Goal: Transaction & Acquisition: Book appointment/travel/reservation

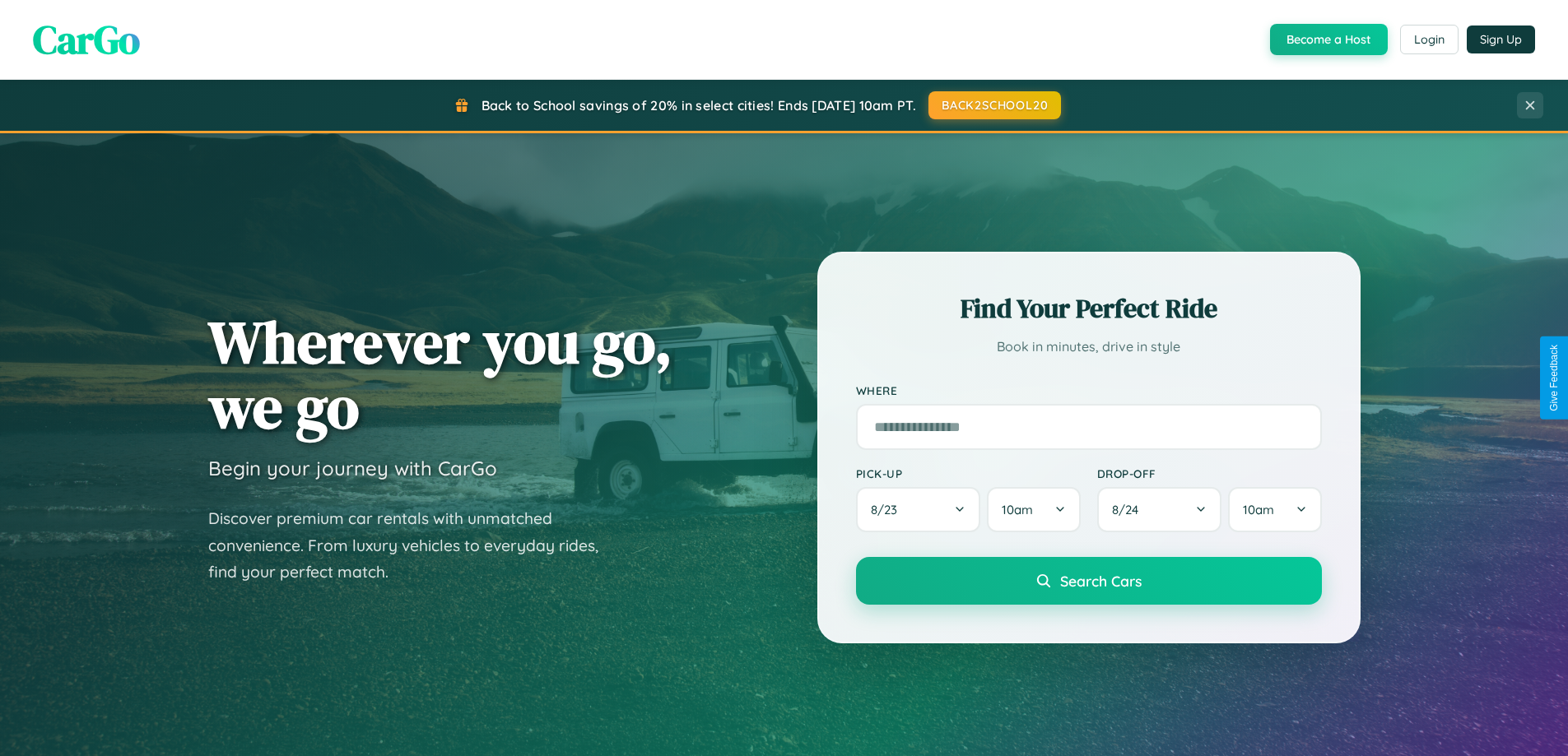
scroll to position [3166, 0]
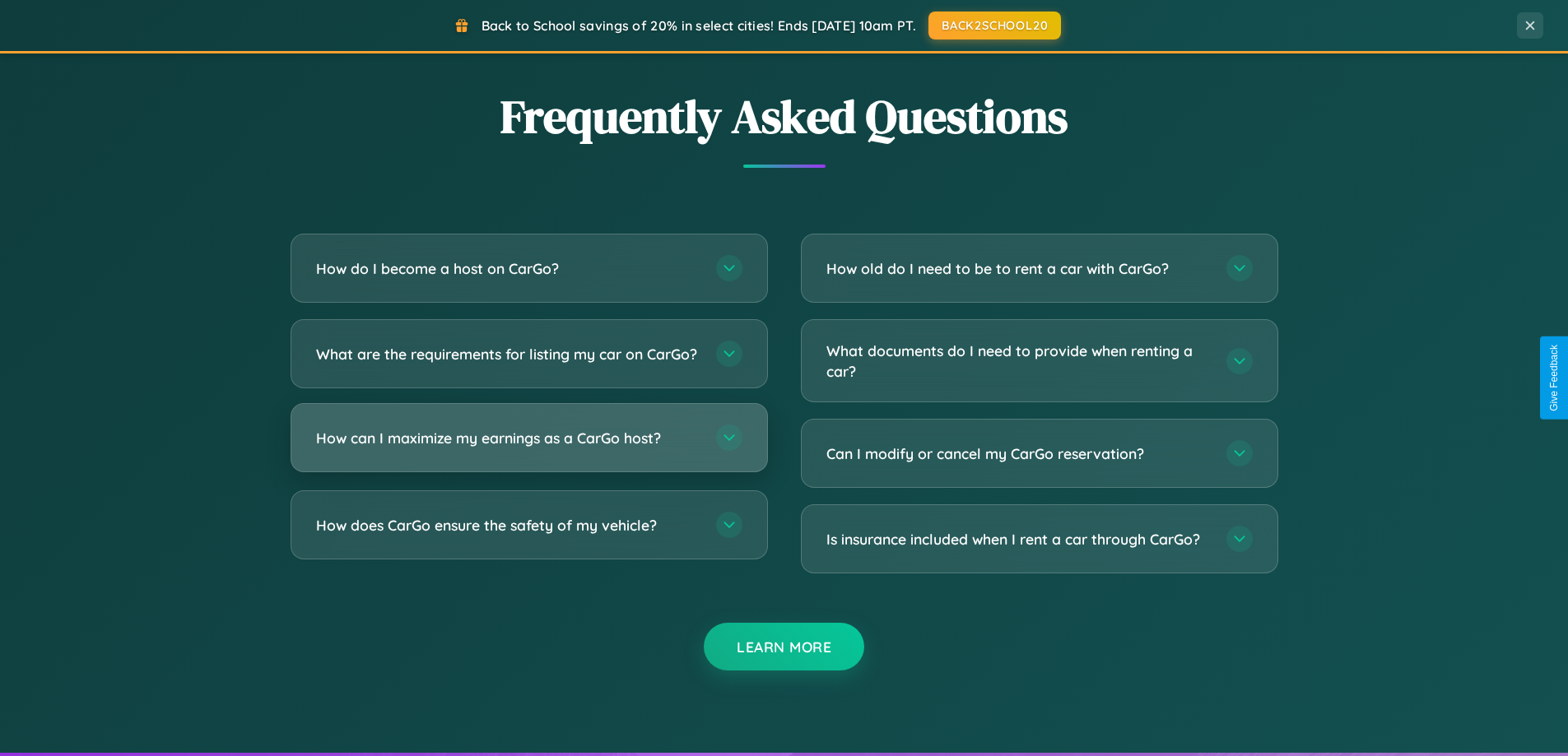
click at [528, 448] on h3 "How can I maximize my earnings as a CarGo host?" at bounding box center [508, 437] width 384 height 20
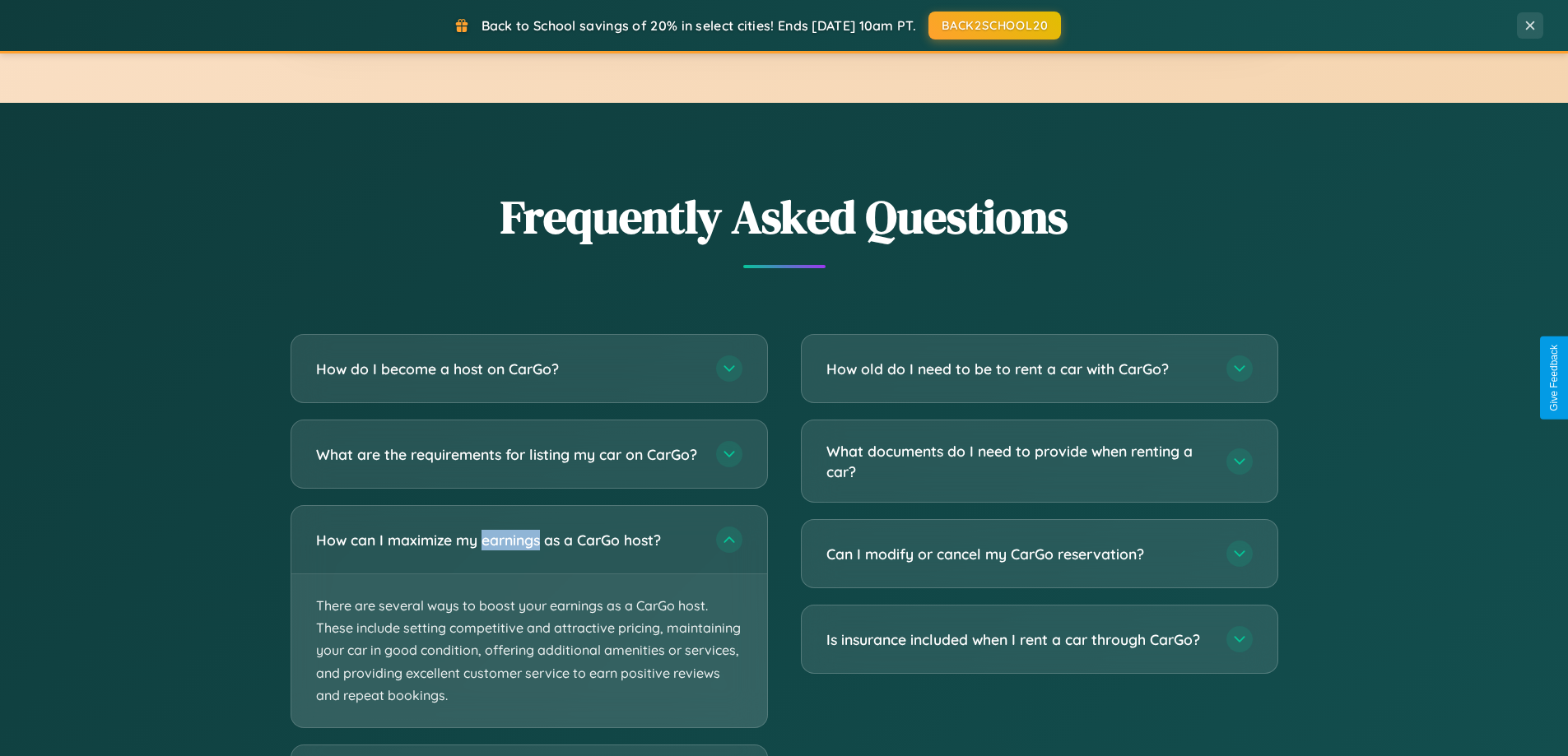
scroll to position [709, 0]
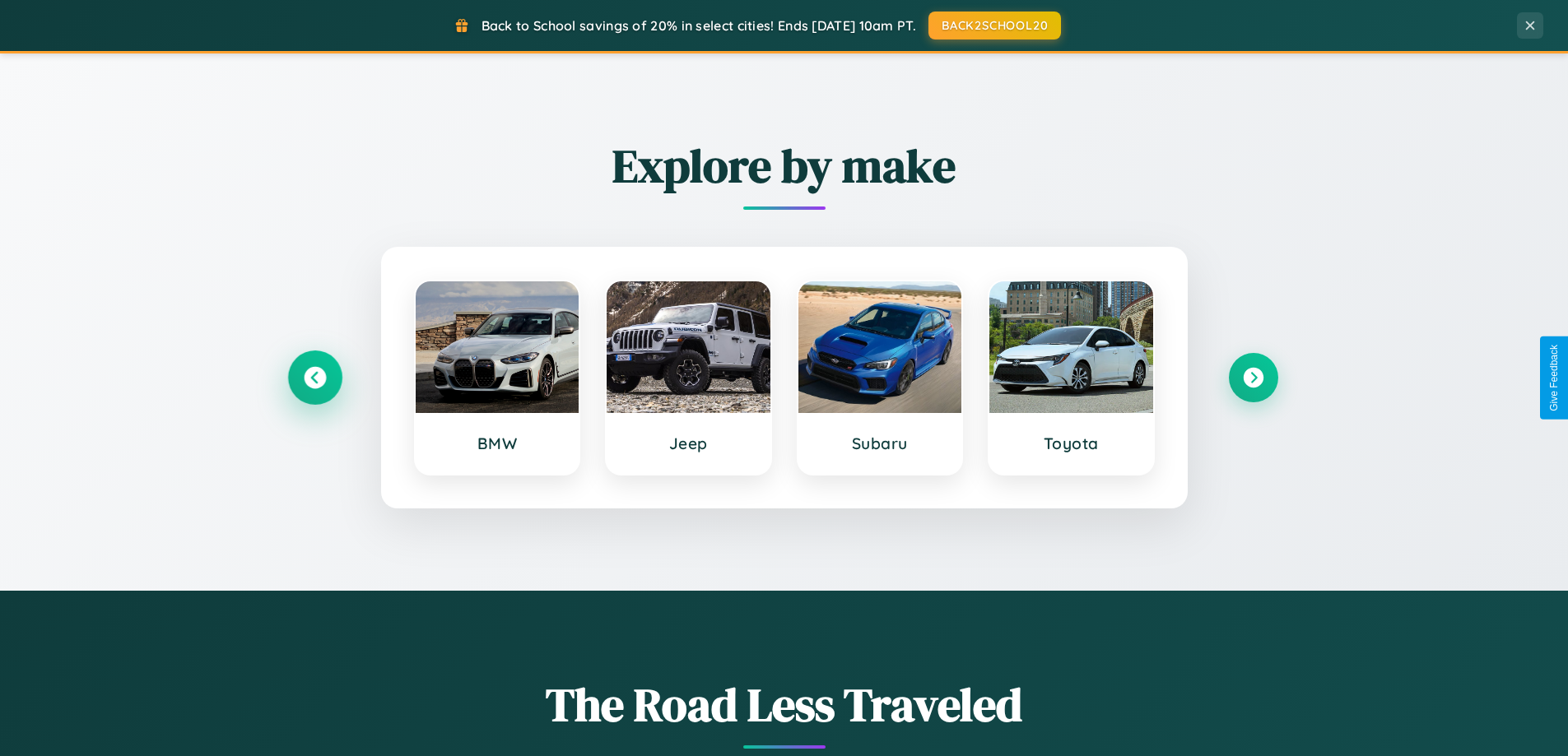
click at [314, 378] on icon at bounding box center [314, 378] width 22 height 22
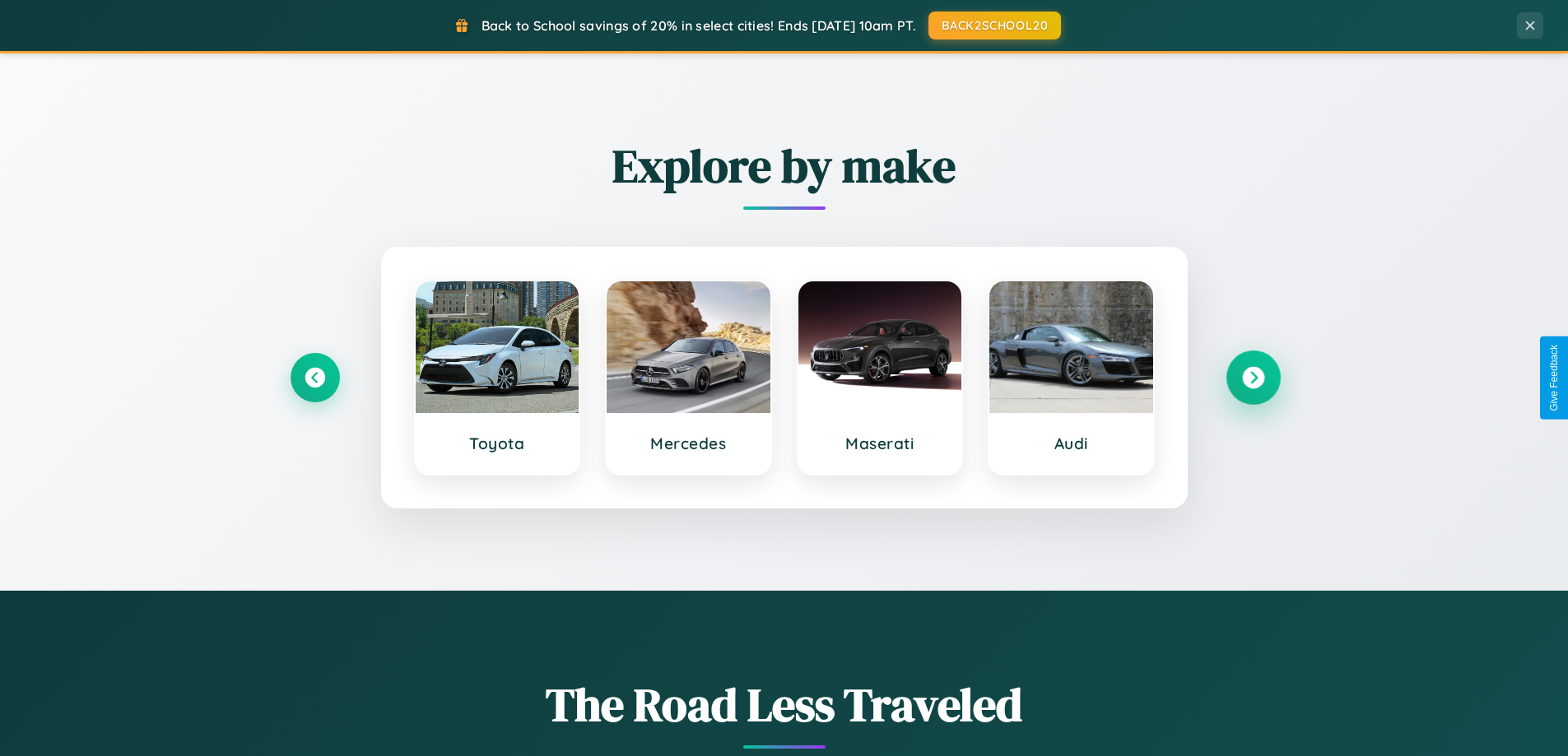
click at [1253, 378] on icon at bounding box center [1252, 378] width 22 height 22
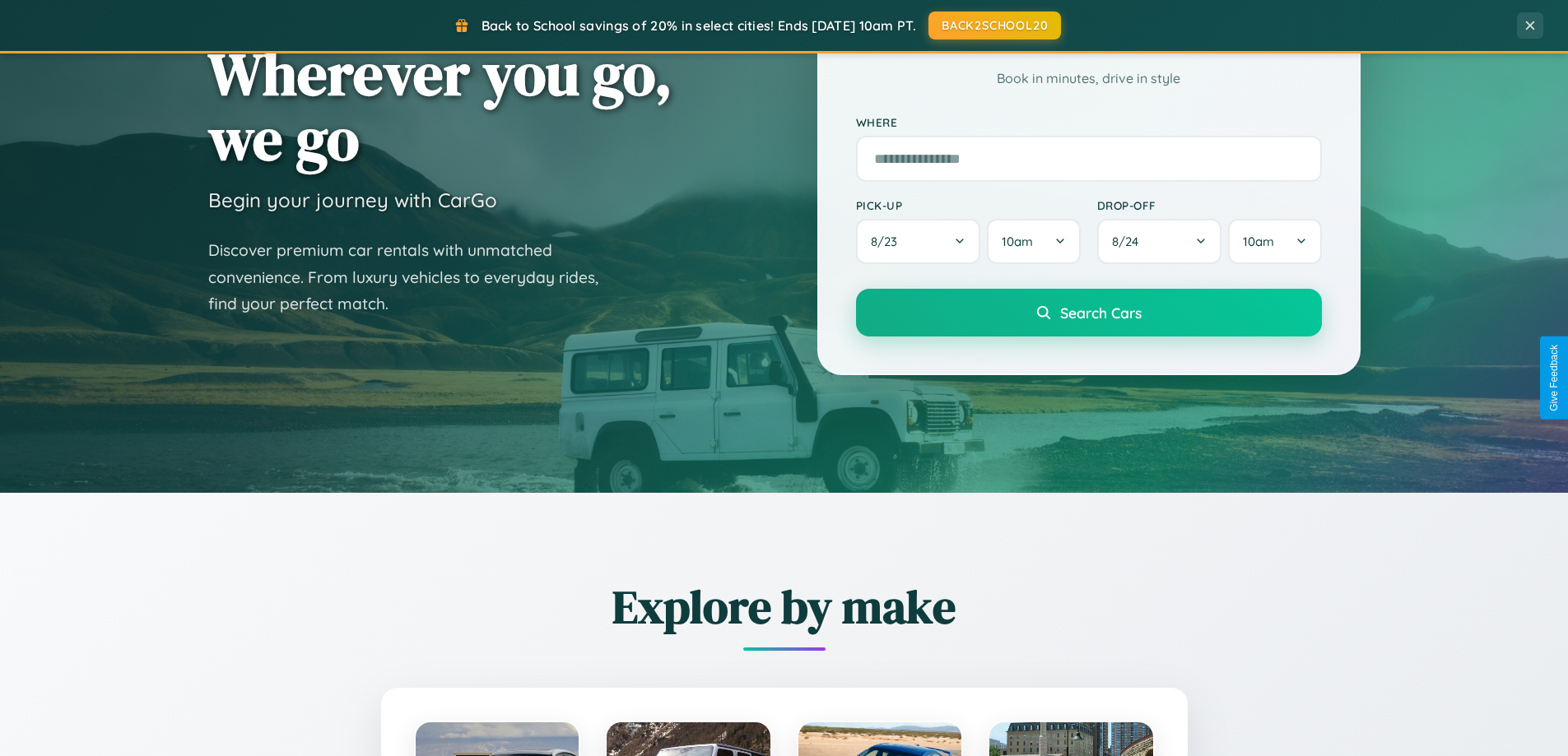
scroll to position [48, 0]
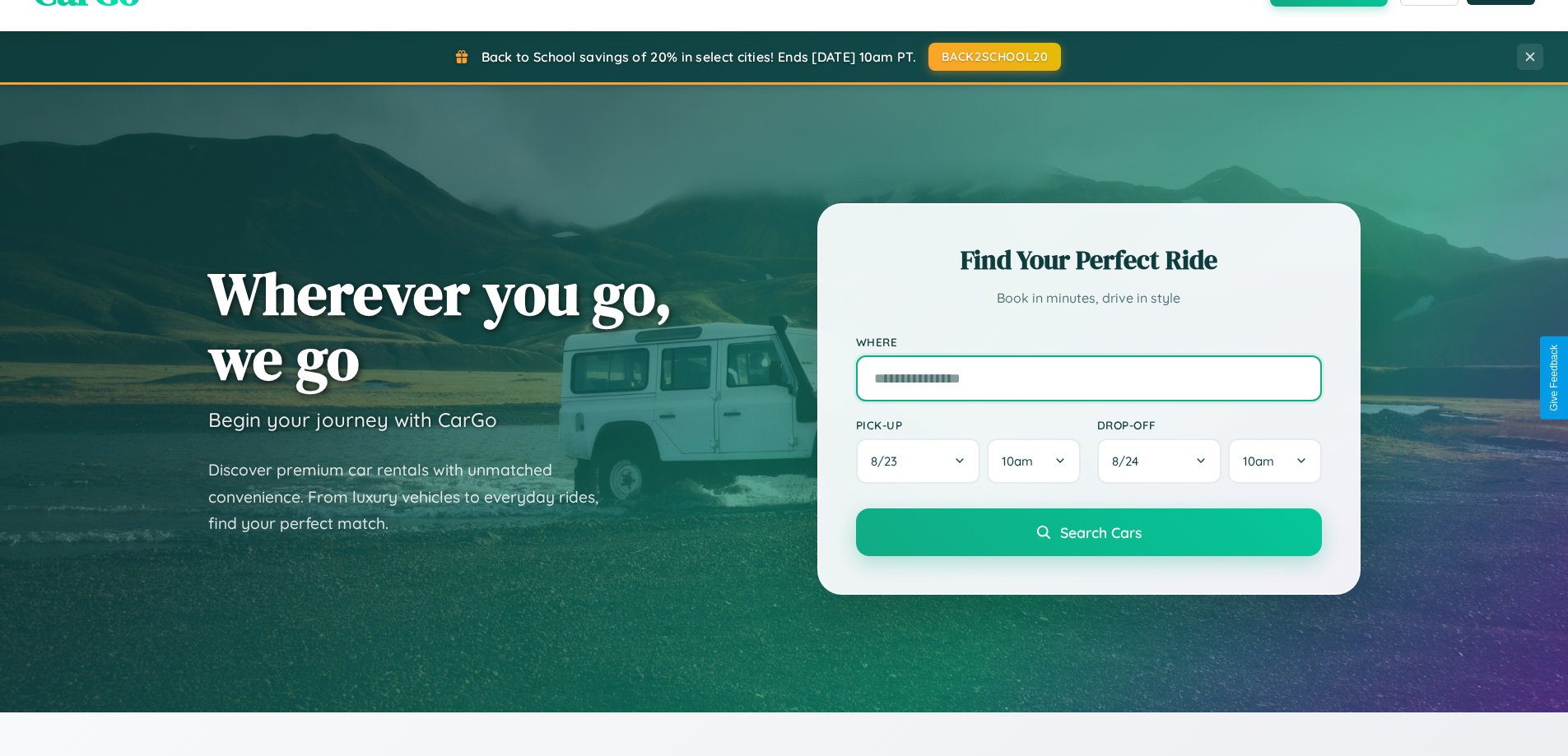
click at [1088, 378] on input "text" at bounding box center [1088, 378] width 466 height 46
type input "**********"
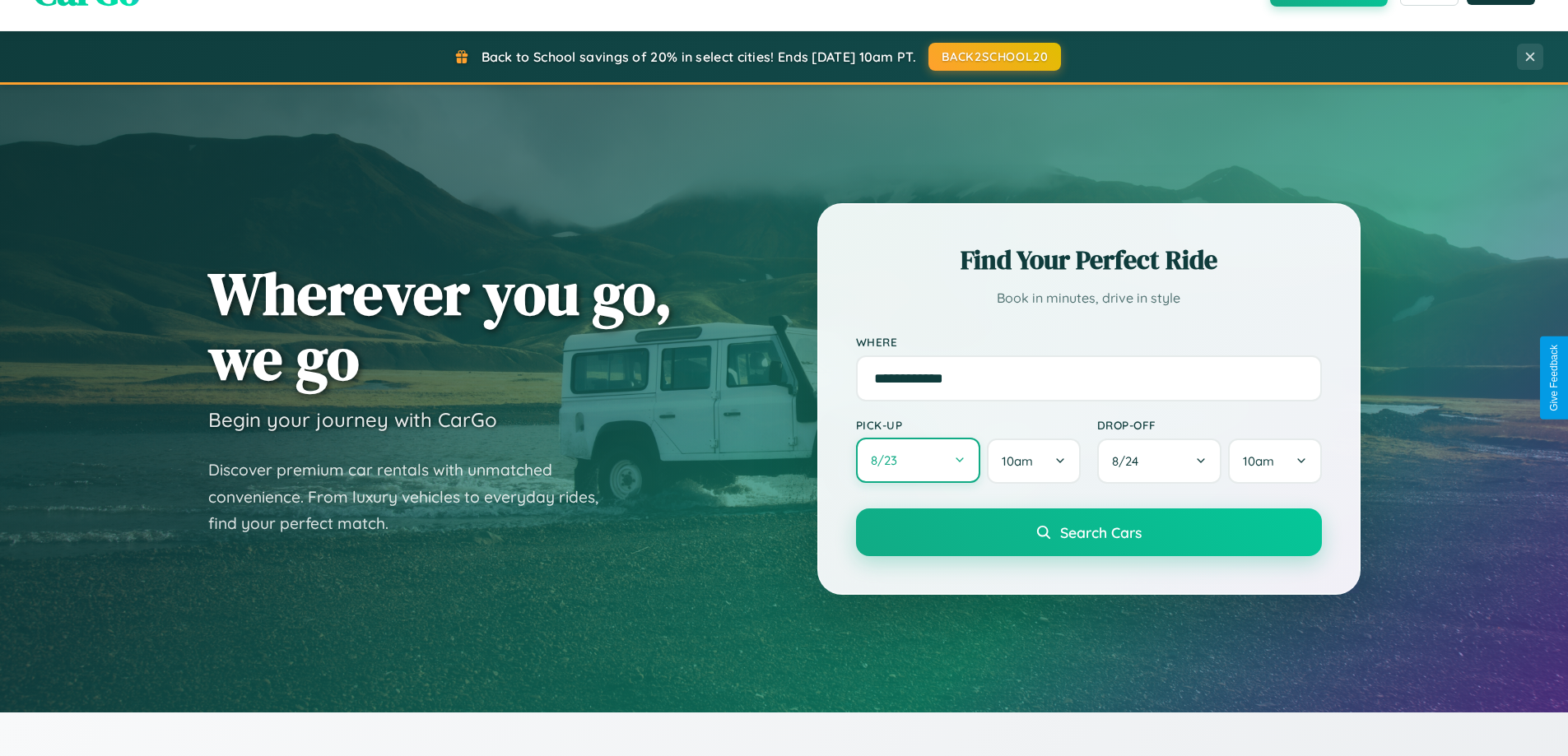
click at [917, 460] on button "8 / 23" at bounding box center [918, 459] width 125 height 45
select select "*"
select select "****"
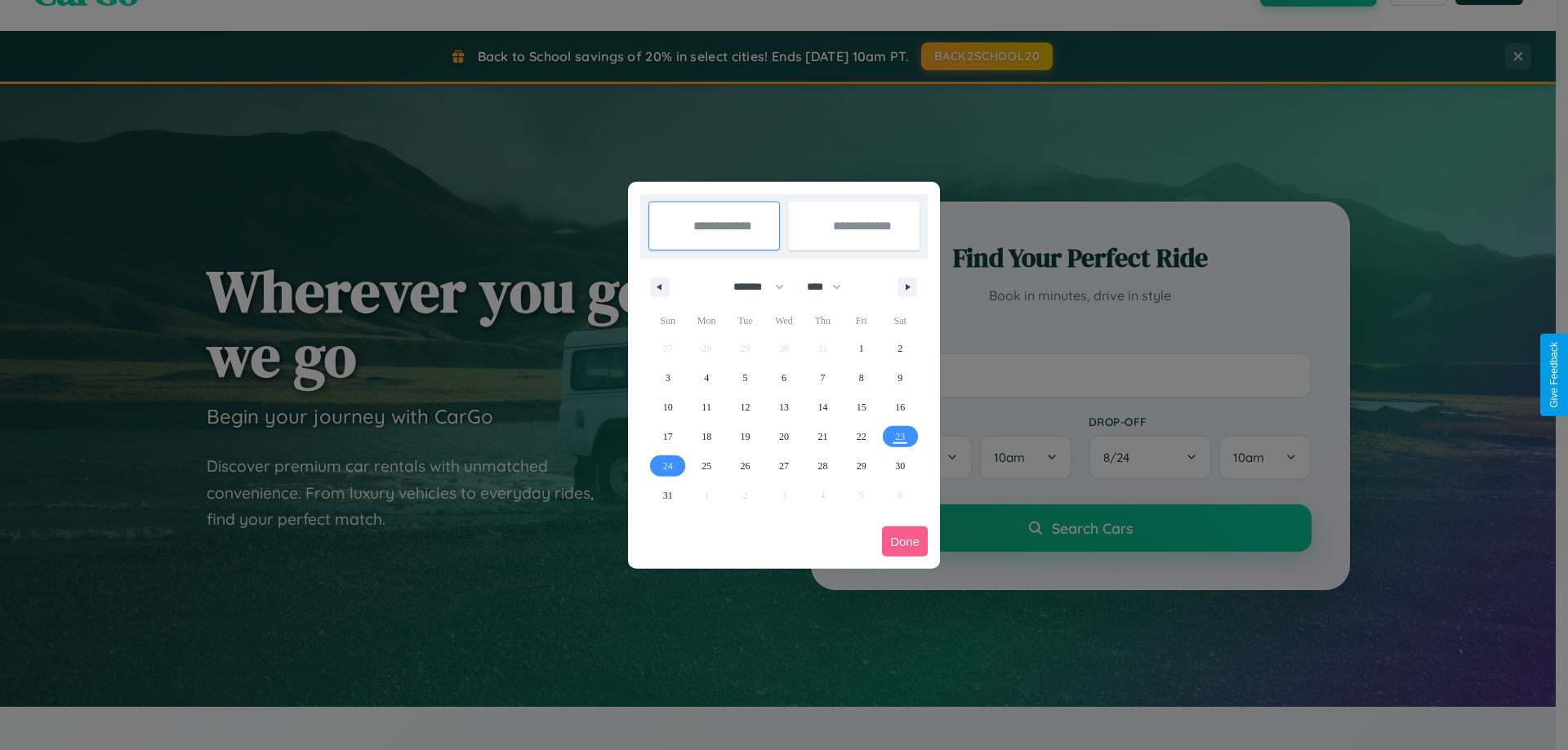
drag, startPoint x: 751, startPoint y: 286, endPoint x: 784, endPoint y: 327, distance: 52.6
click at [751, 286] on select "******* ******** ***** ***** *** **** **** ****** ********* ******* ******** **…" at bounding box center [755, 286] width 69 height 27
select select "**"
click at [707, 436] on span "17" at bounding box center [706, 437] width 10 height 30
type input "**********"
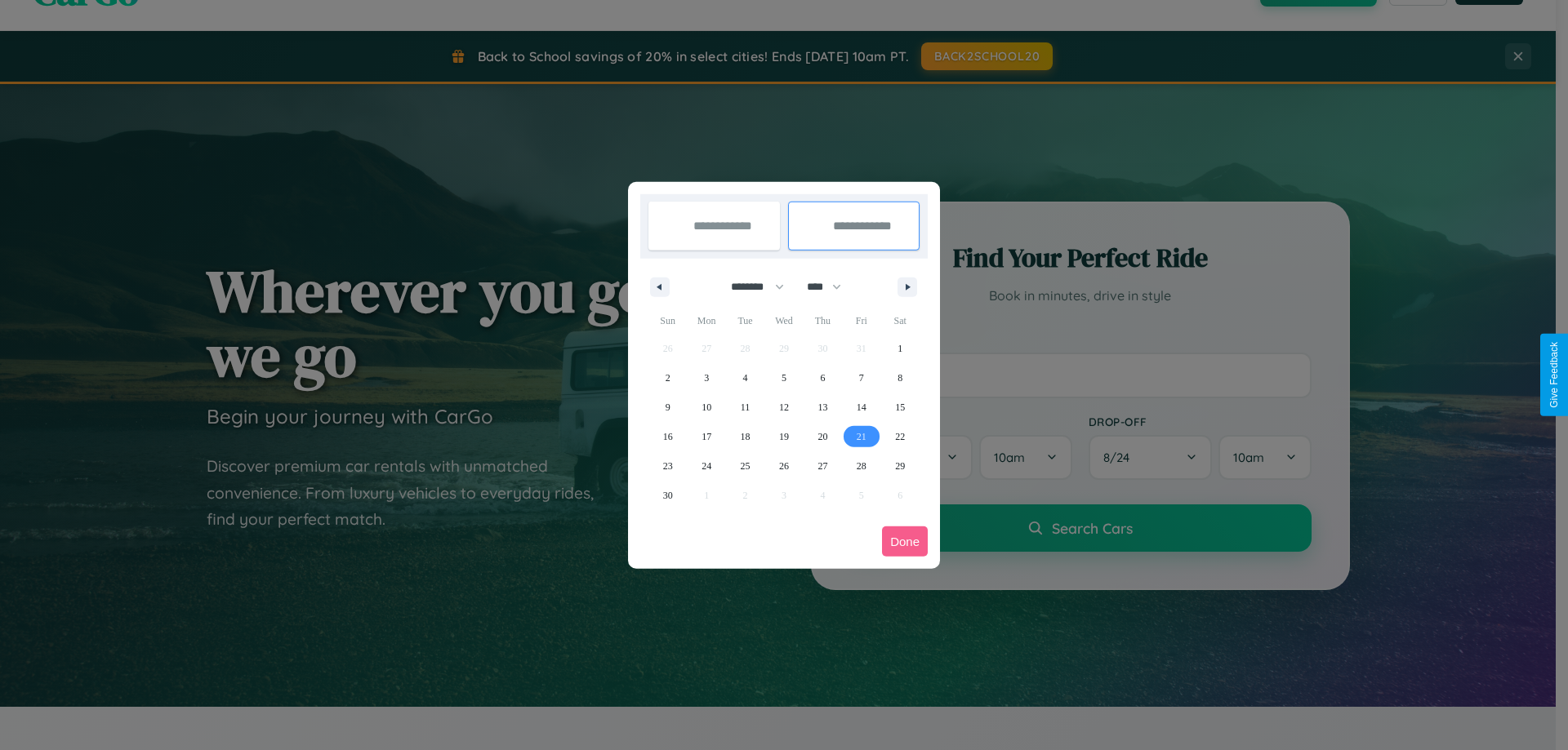
click at [860, 436] on span "21" at bounding box center [861, 437] width 10 height 30
type input "**********"
click at [905, 541] on button "Done" at bounding box center [904, 541] width 45 height 31
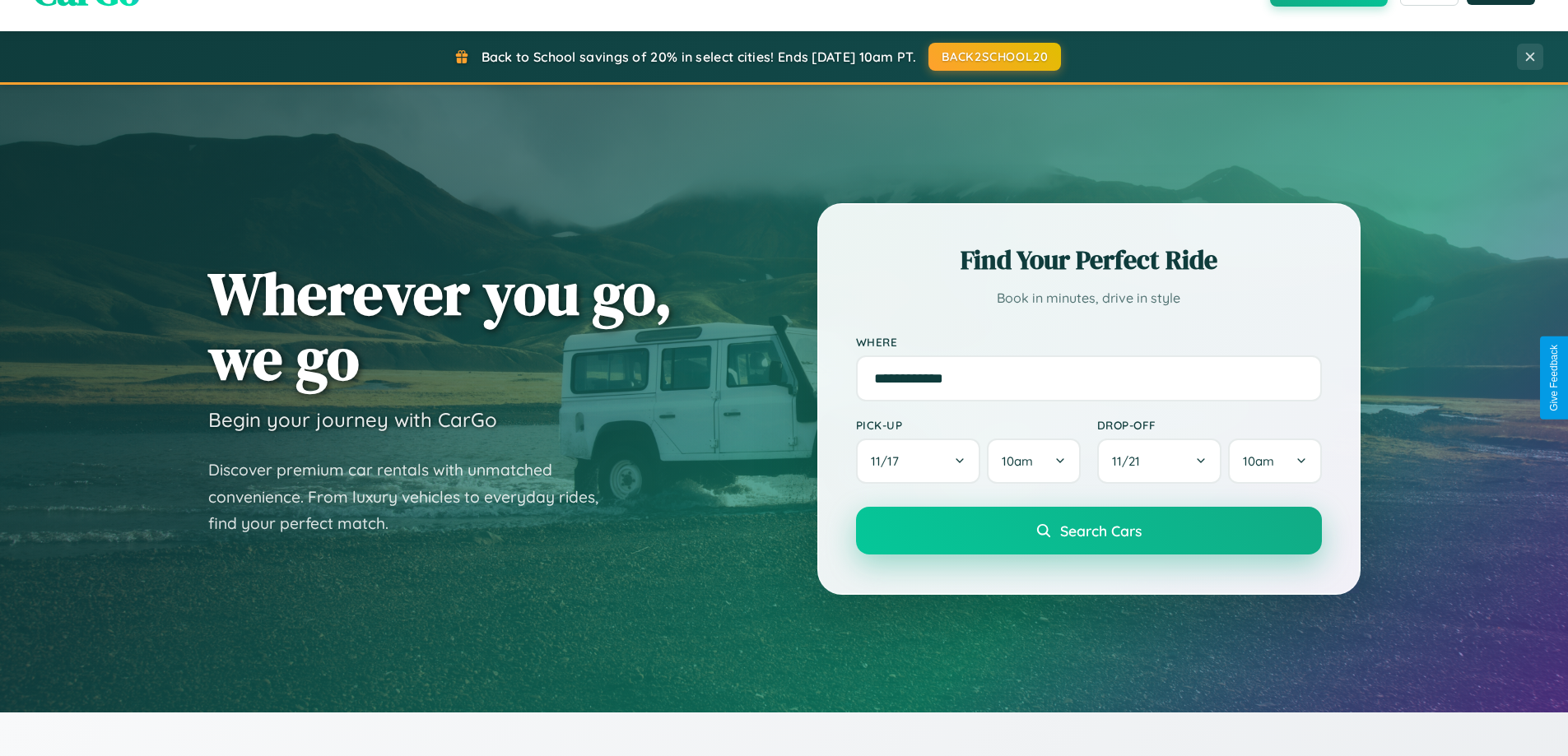
click at [1088, 531] on span "Search Cars" at bounding box center [1101, 531] width 82 height 18
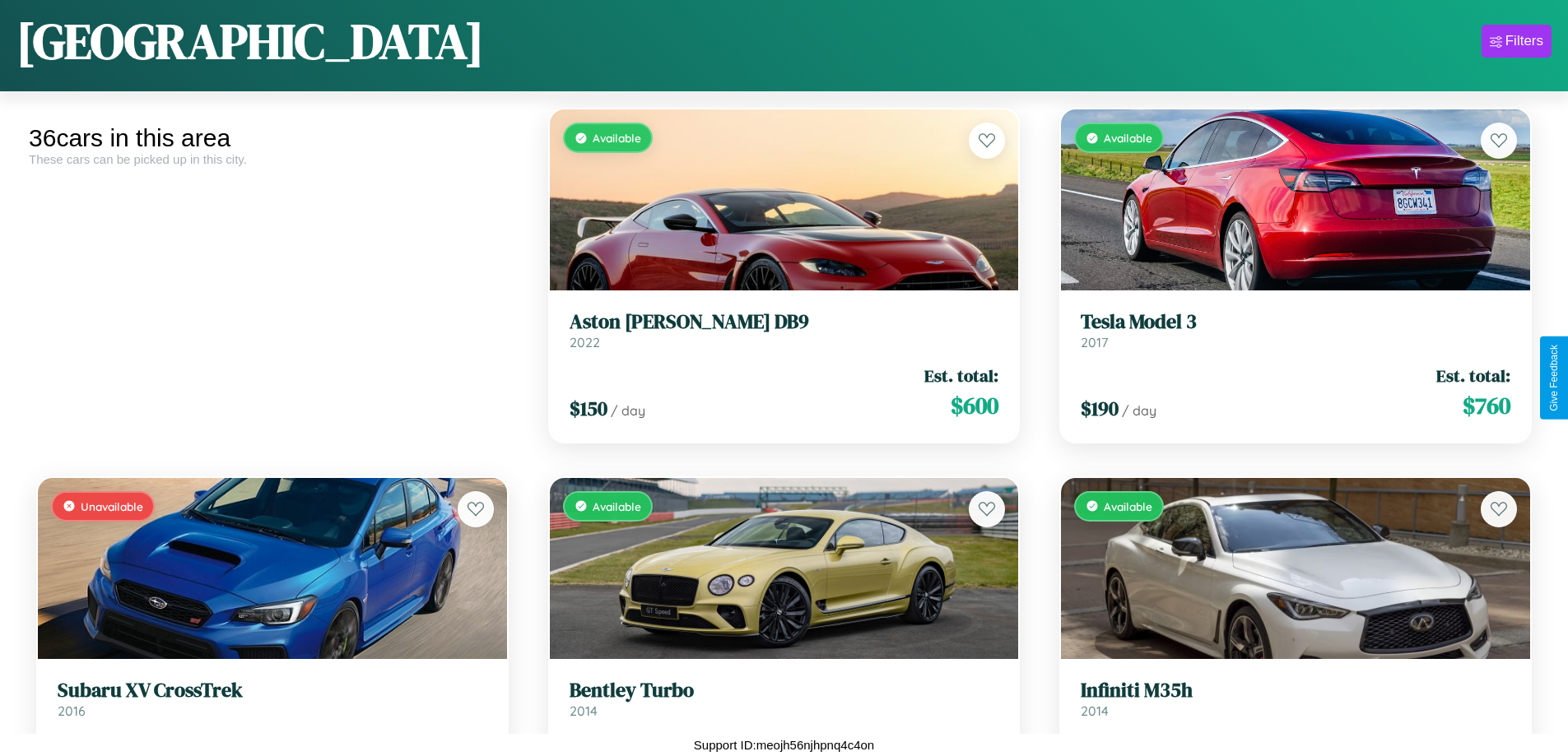
scroll to position [968, 0]
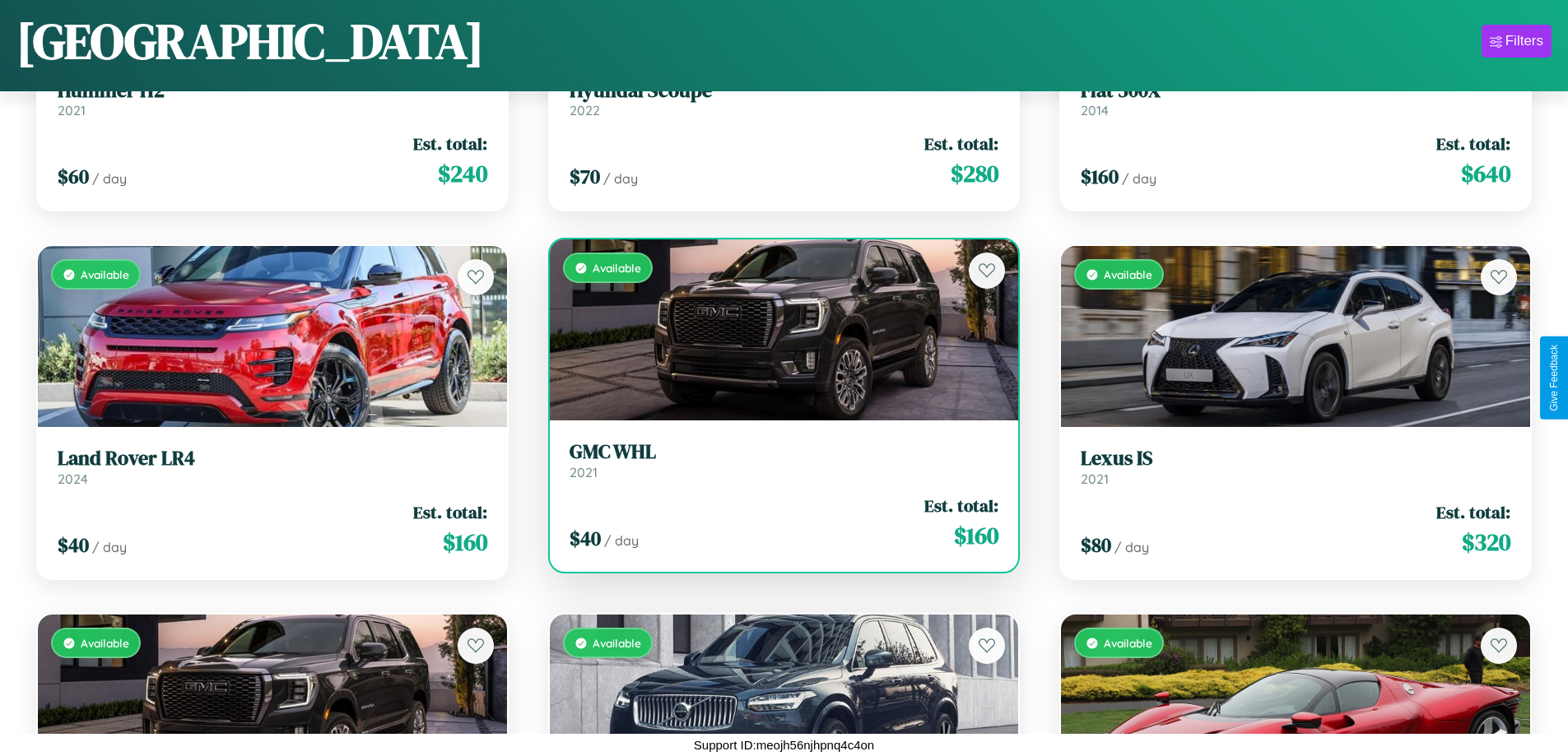
click at [777, 466] on link "GMC WHL 2021" at bounding box center [784, 460] width 430 height 40
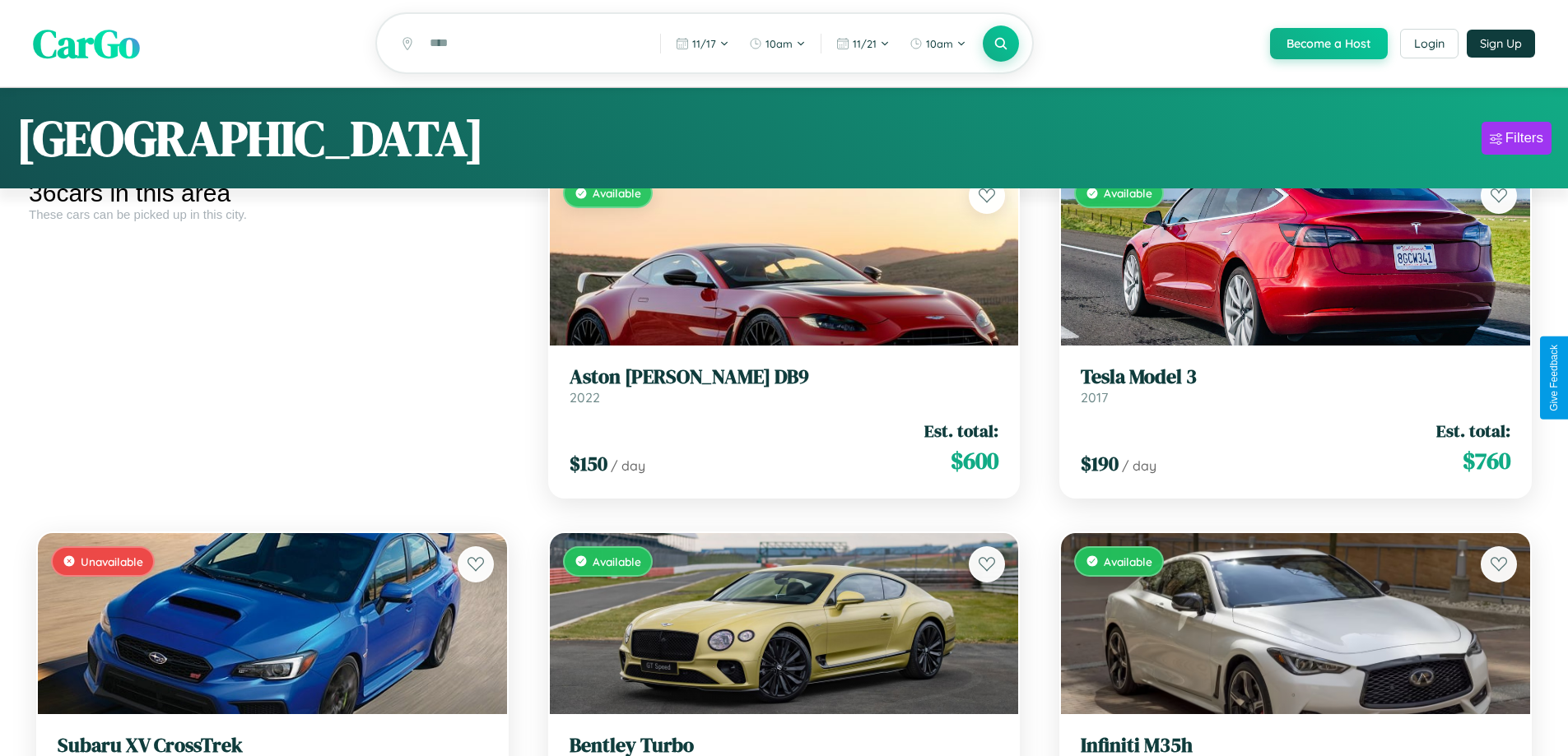
scroll to position [0, 0]
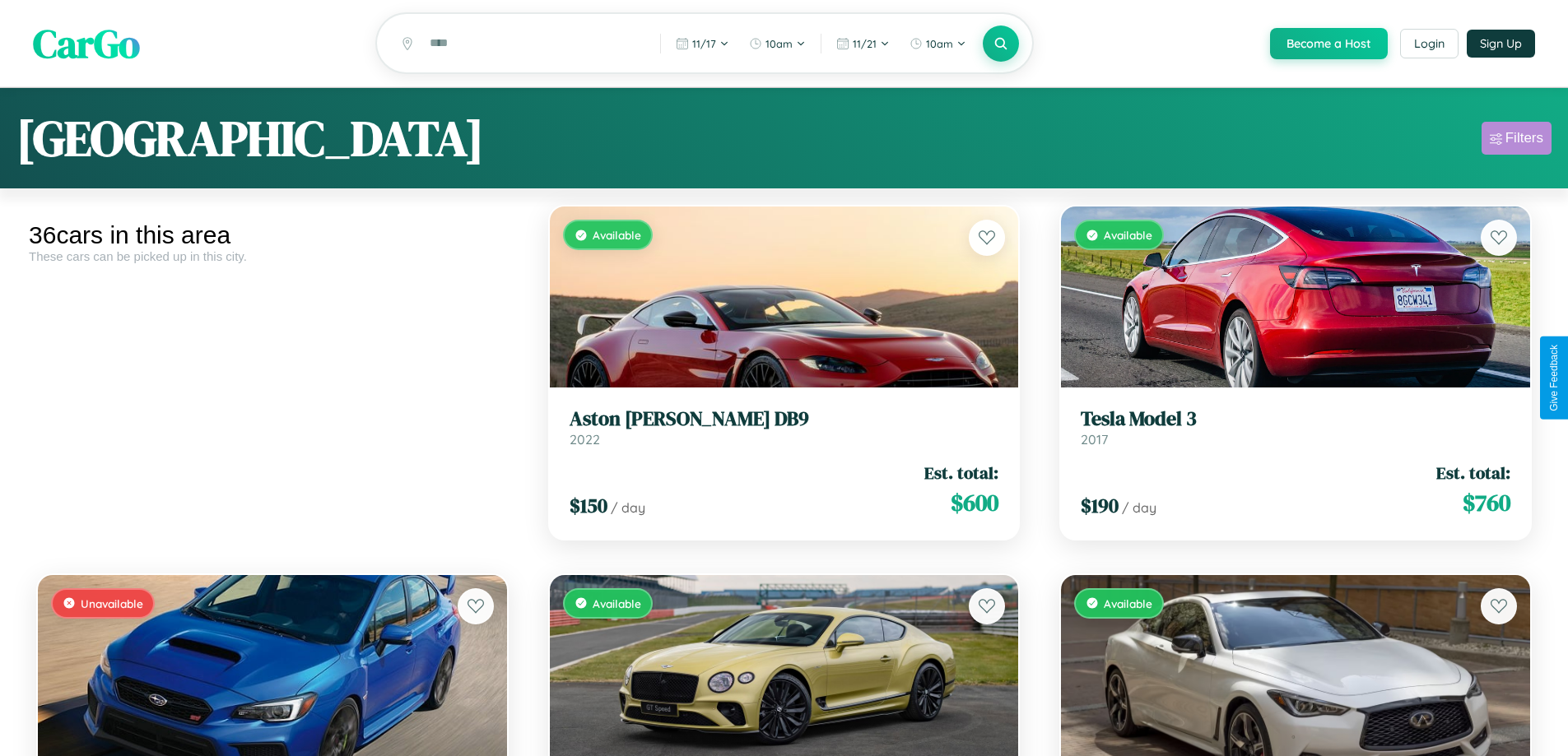
click at [1516, 141] on div "Filters" at bounding box center [1524, 138] width 38 height 17
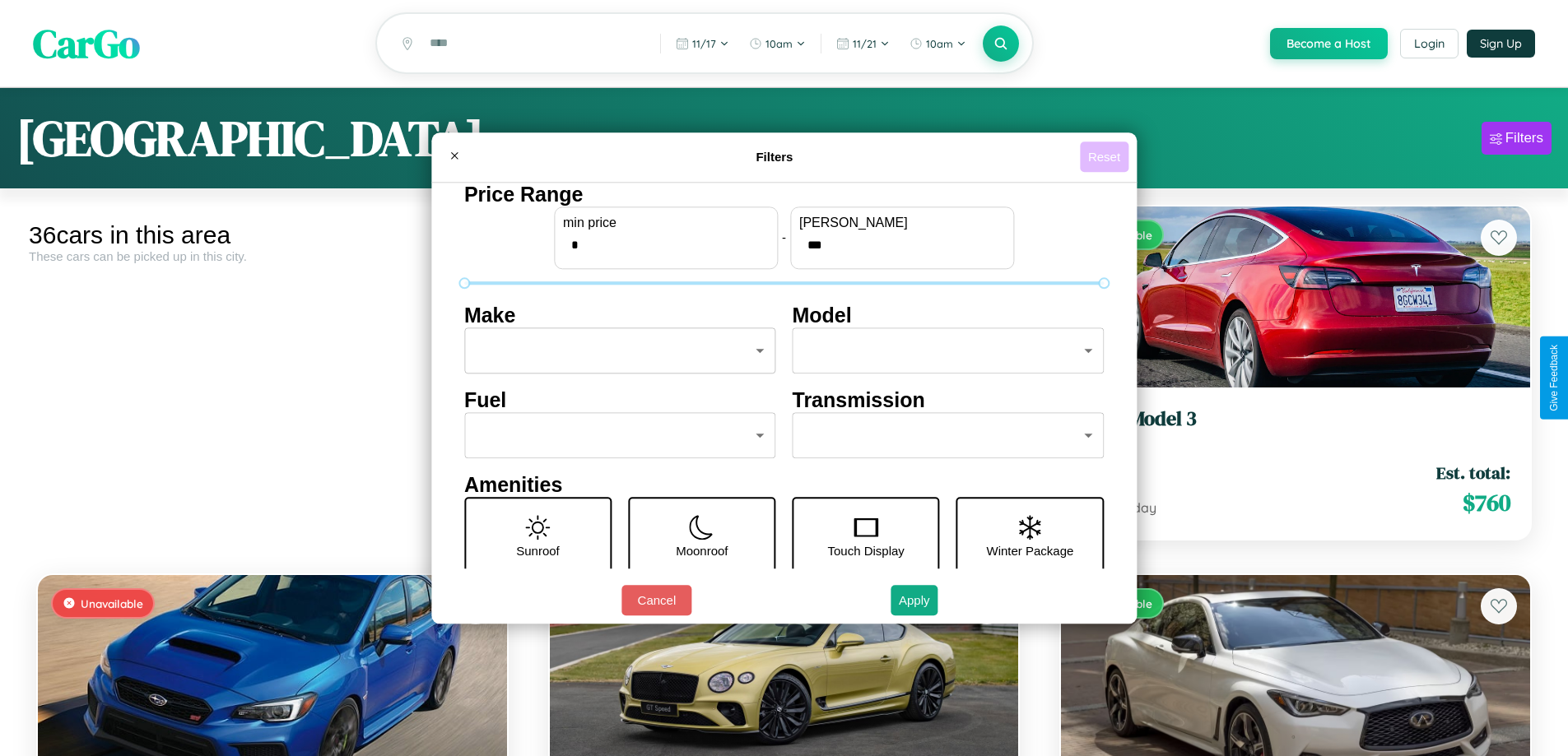
click at [1106, 157] on button "Reset" at bounding box center [1103, 157] width 48 height 31
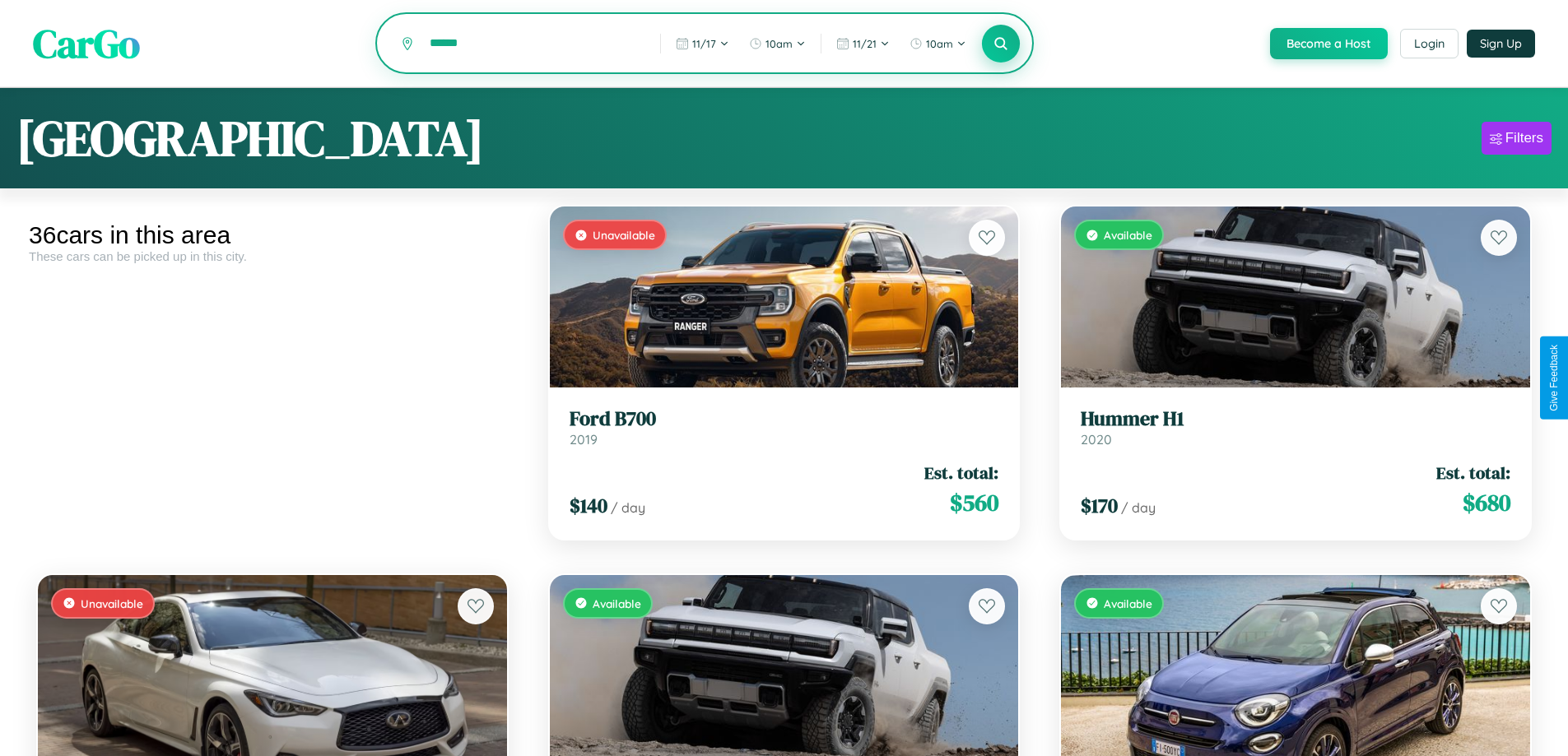
type input "******"
click at [1000, 44] on icon at bounding box center [1001, 43] width 16 height 16
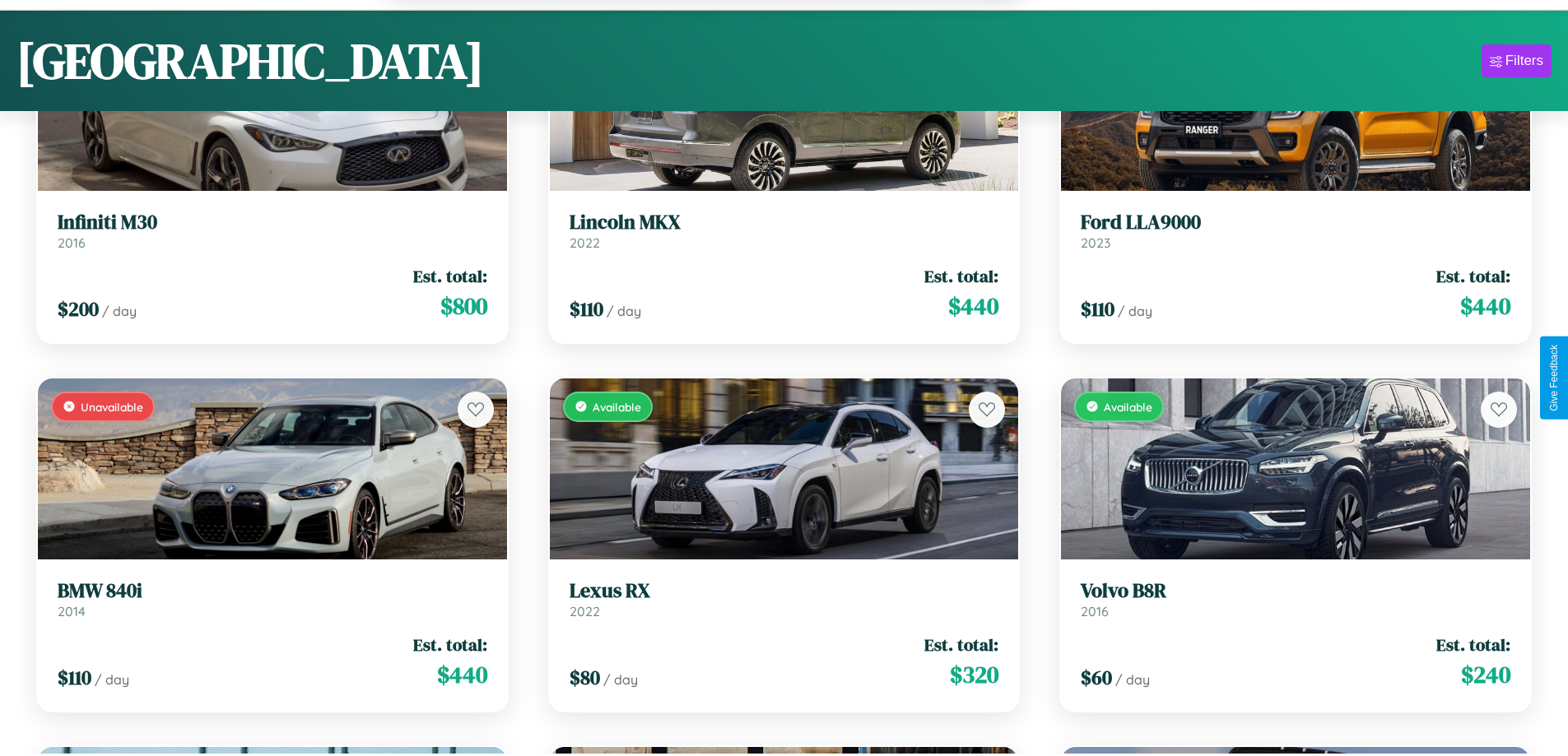
scroll to position [2503, 0]
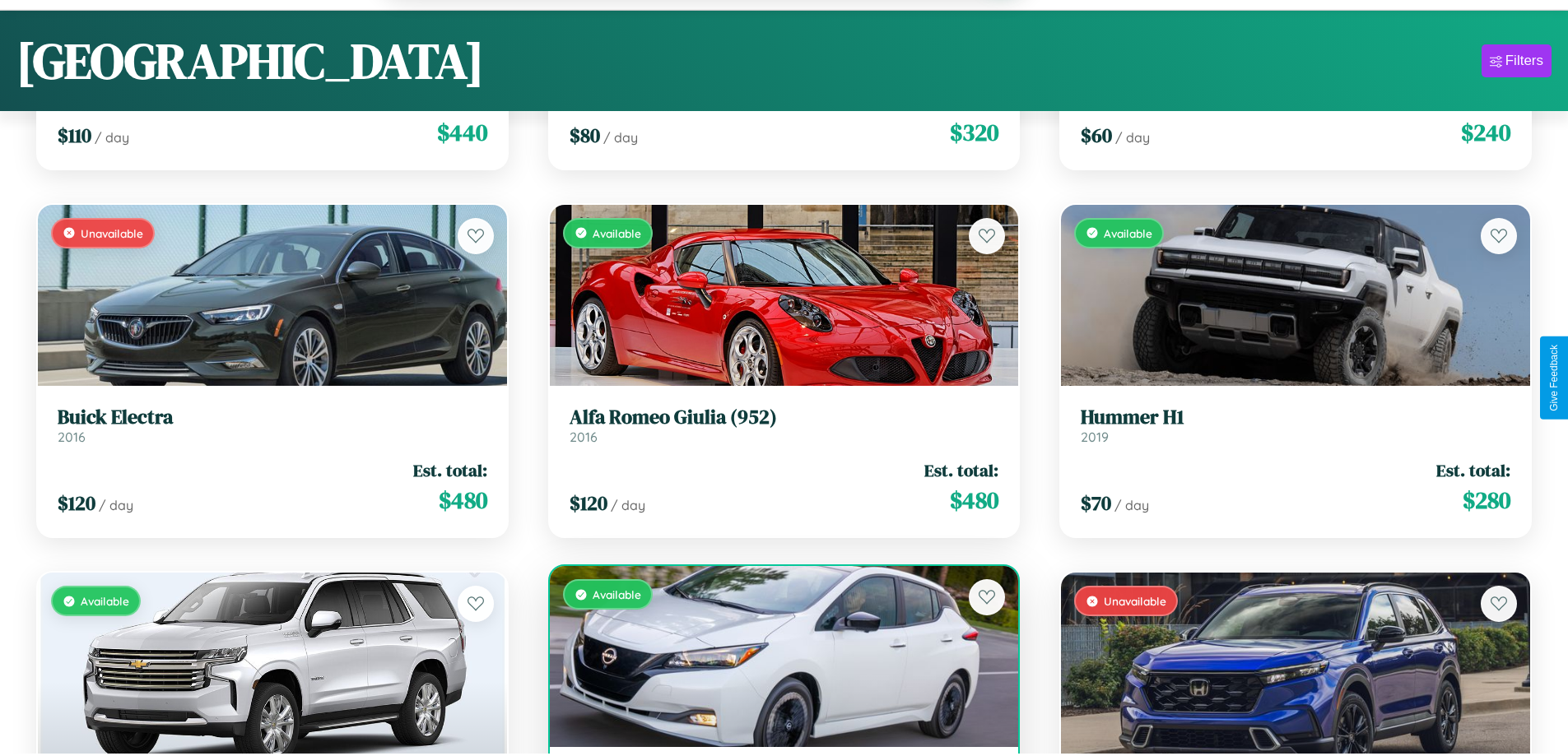
click at [777, 665] on div "Available" at bounding box center [784, 657] width 469 height 181
click at [777, 659] on div "Available" at bounding box center [784, 657] width 469 height 181
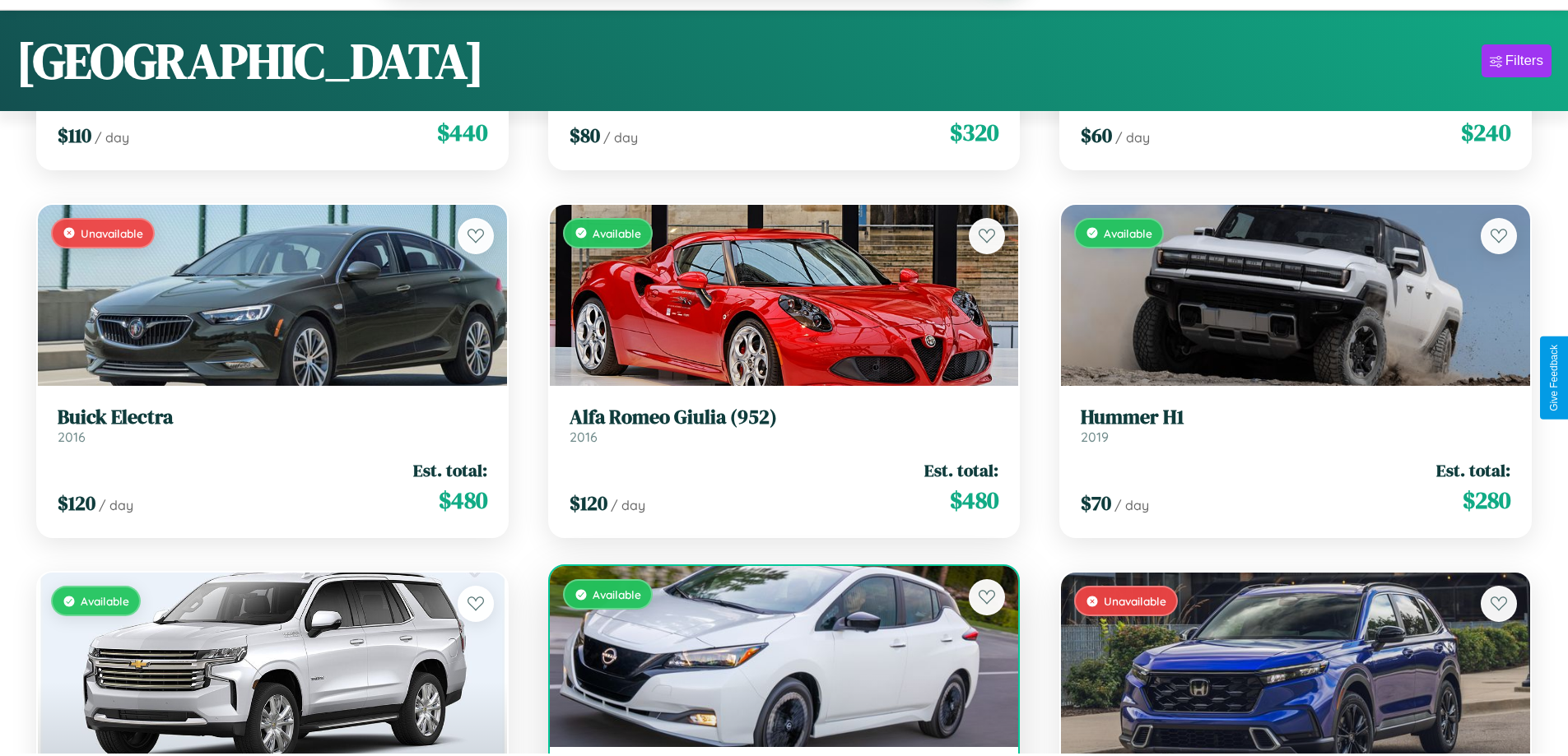
click at [777, 659] on div "Available" at bounding box center [784, 657] width 469 height 181
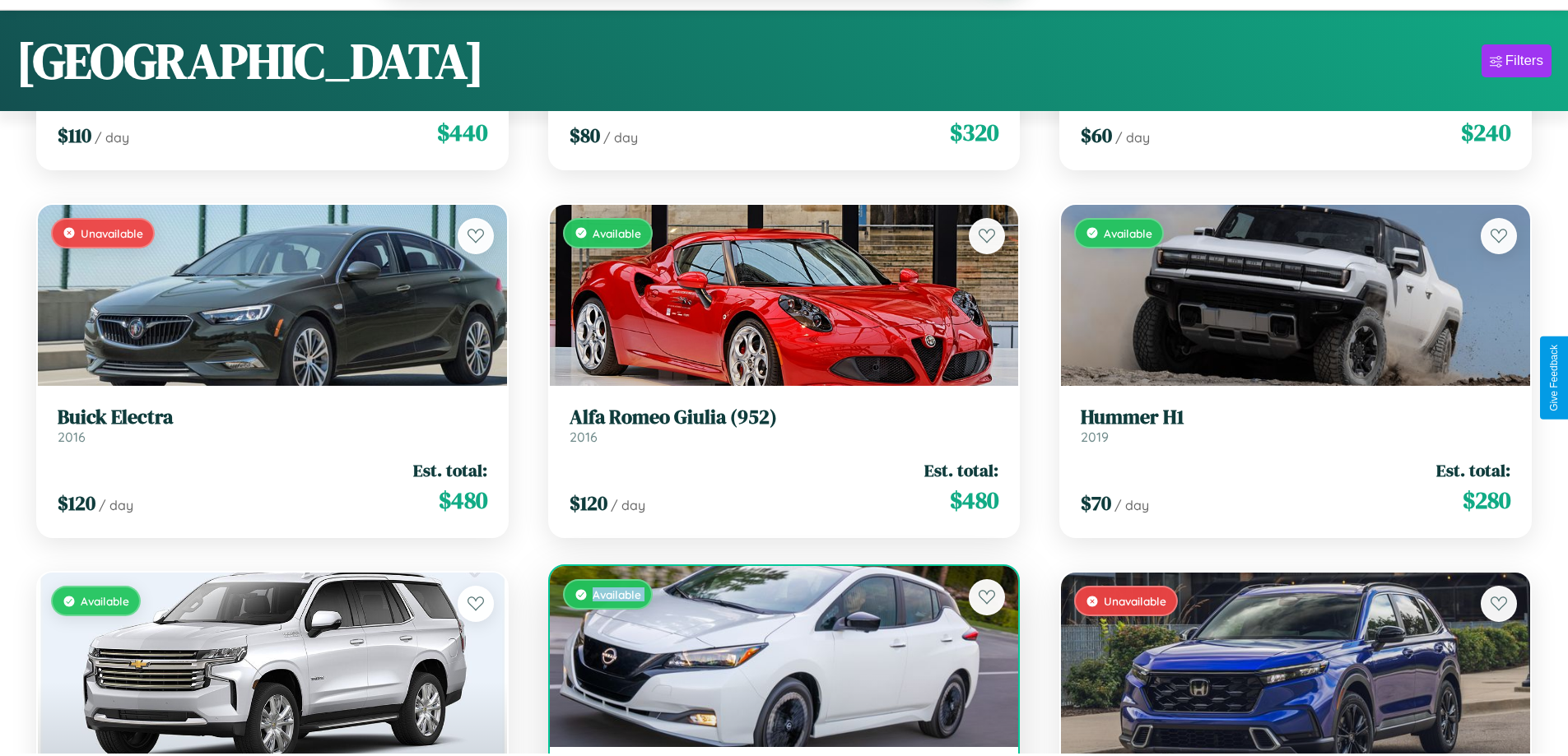
click at [777, 659] on div "Available" at bounding box center [784, 657] width 469 height 181
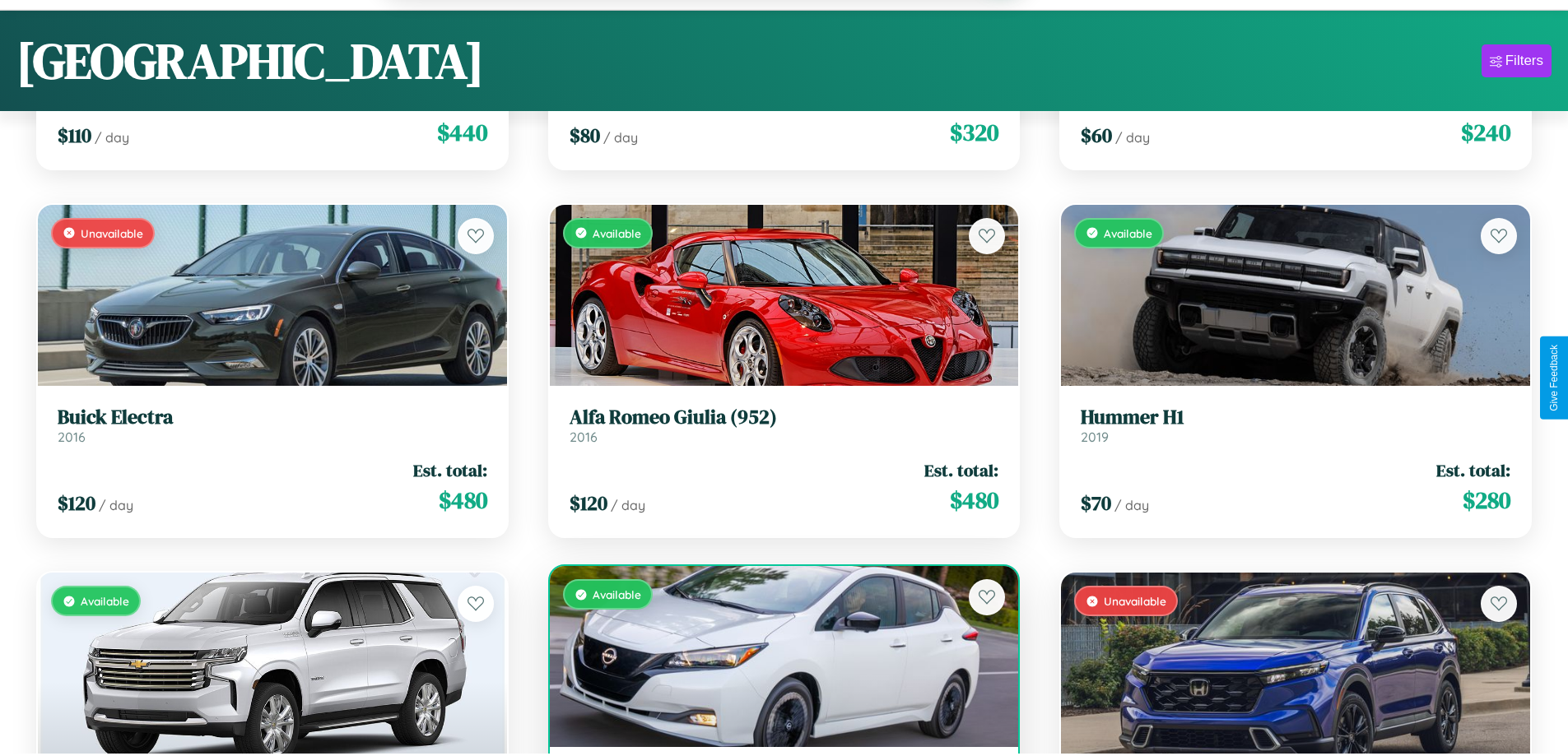
click at [777, 659] on div "Available" at bounding box center [784, 657] width 469 height 181
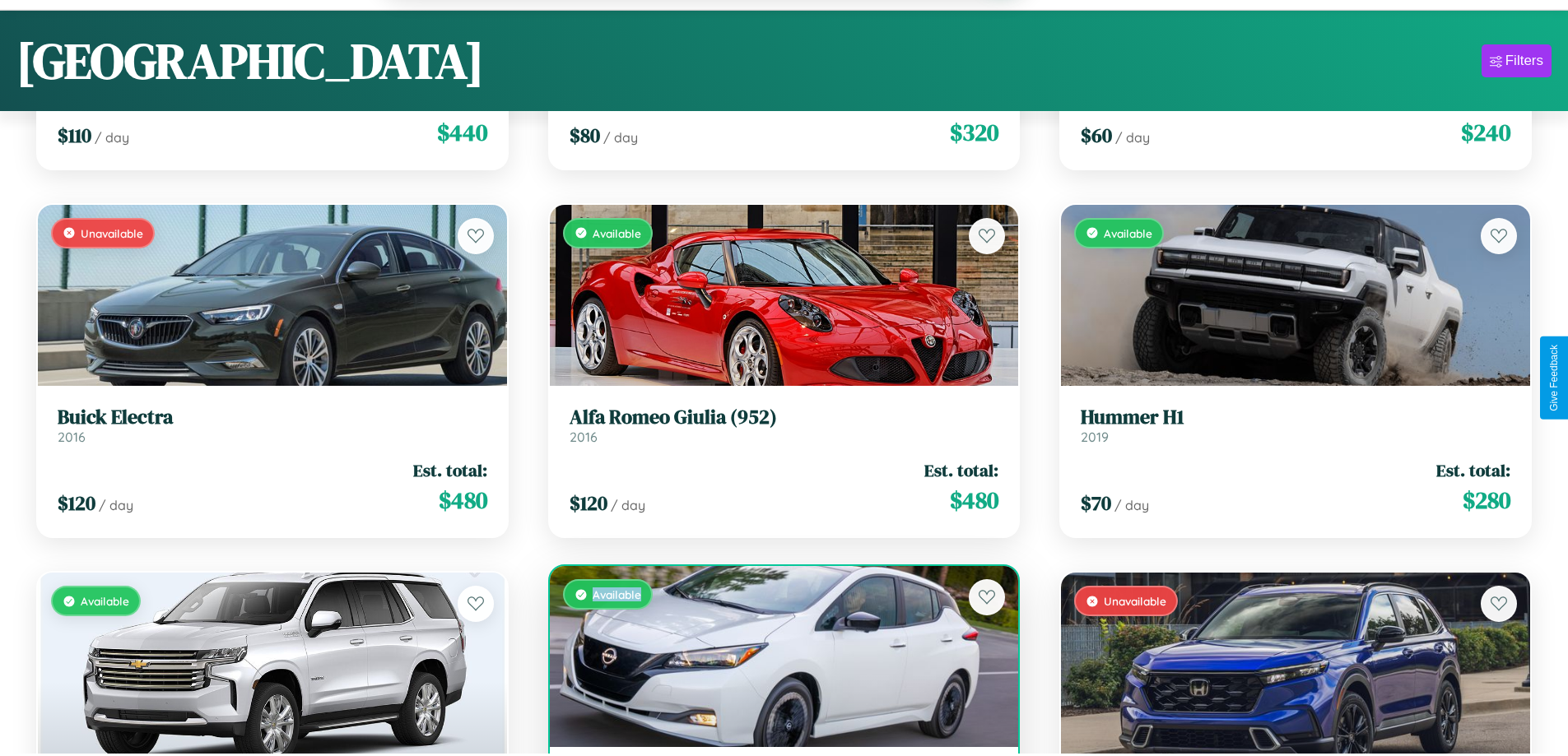
click at [777, 659] on div "Available" at bounding box center [784, 657] width 469 height 181
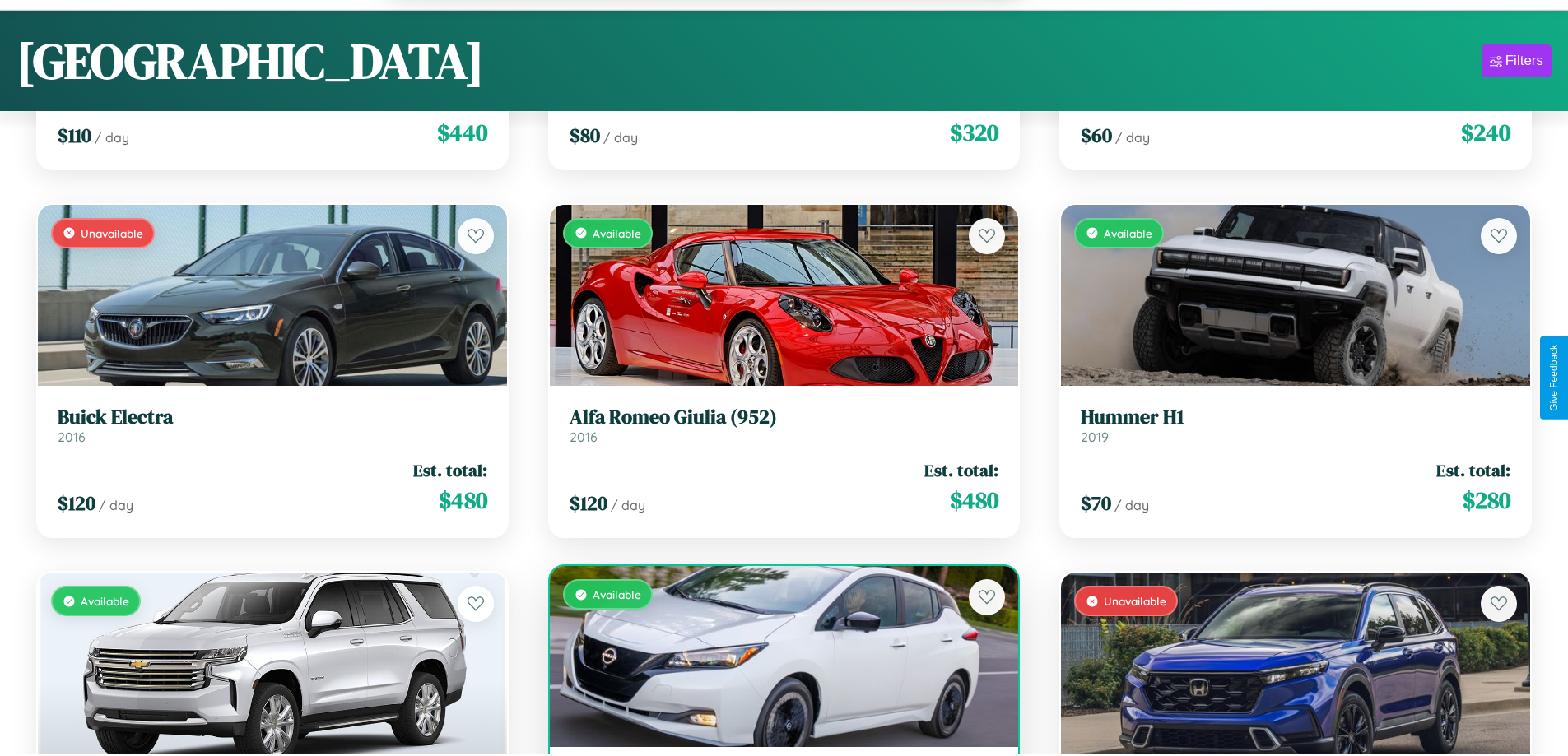
scroll to position [2557, 0]
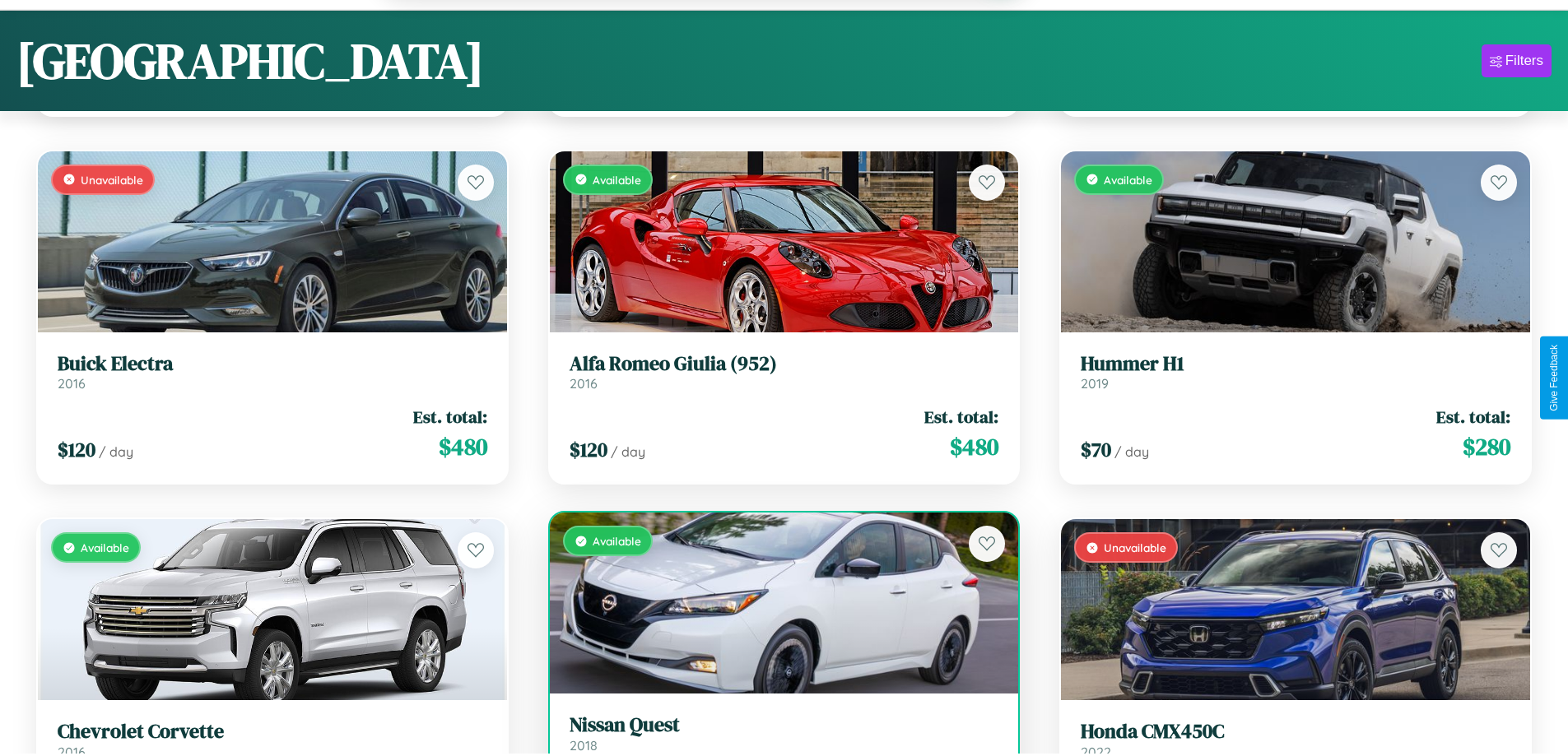
click at [777, 736] on h3 "Nissan Quest" at bounding box center [784, 724] width 430 height 24
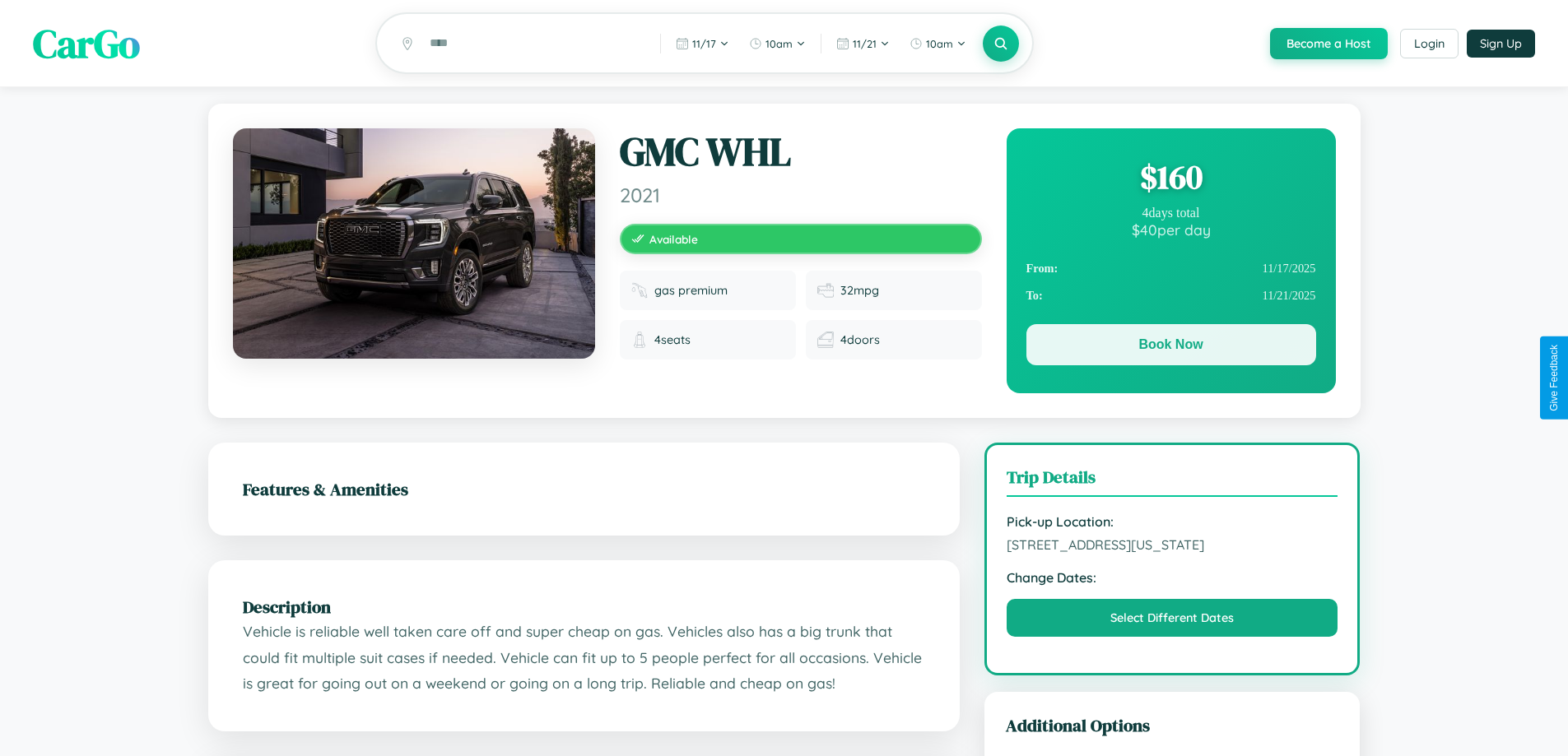
click at [1170, 349] on button "Book Now" at bounding box center [1171, 344] width 290 height 41
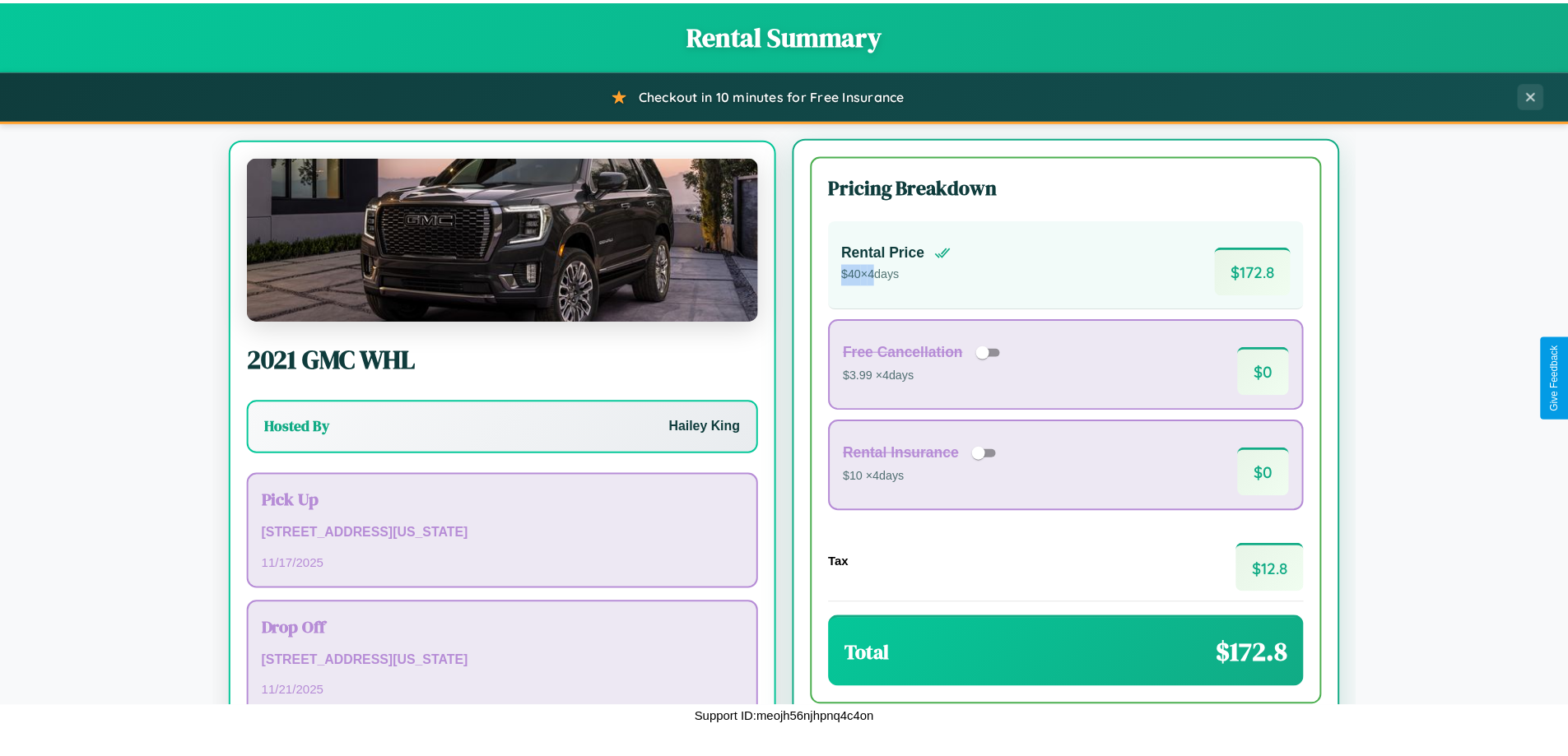
scroll to position [77, 0]
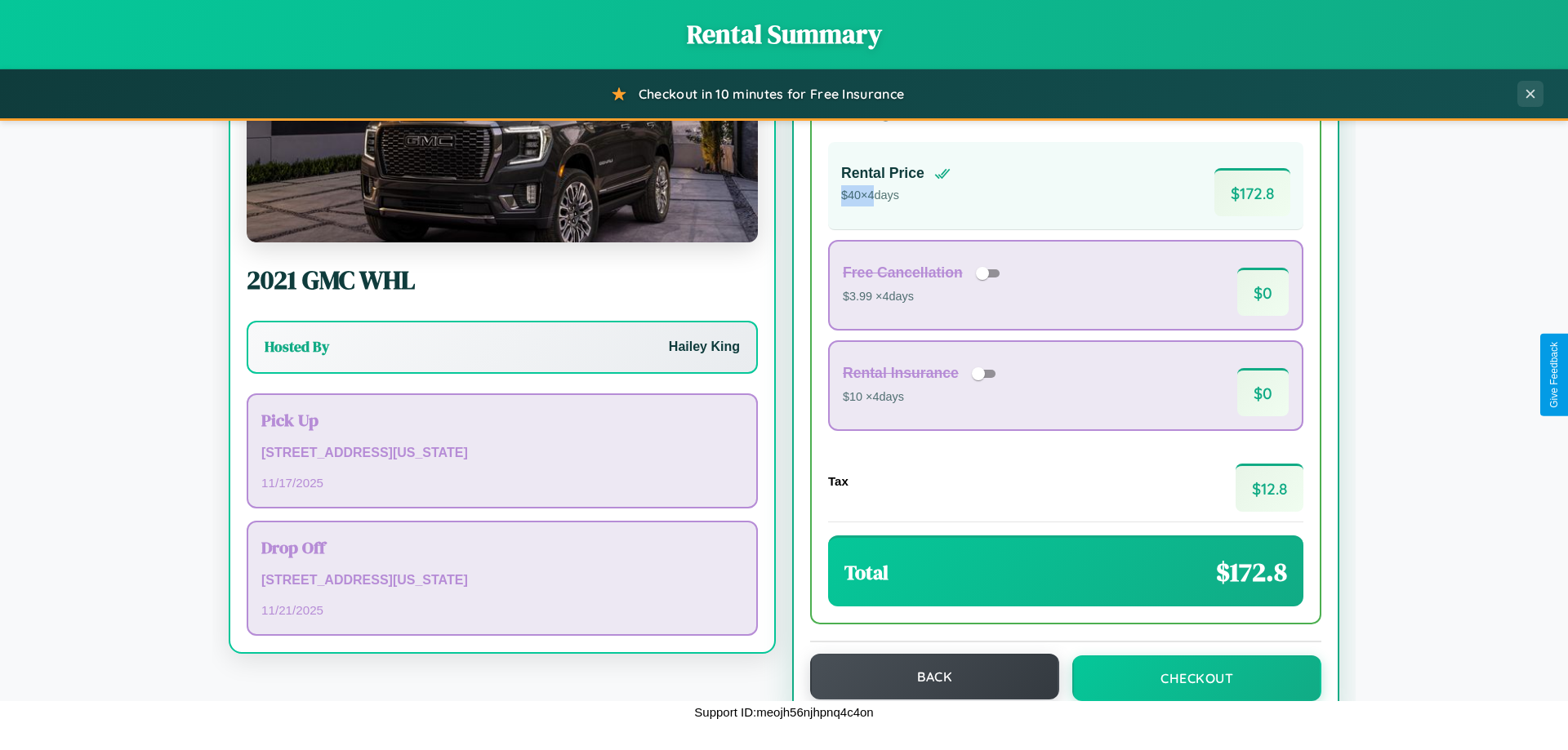
click at [927, 677] on button "Back" at bounding box center [934, 677] width 249 height 45
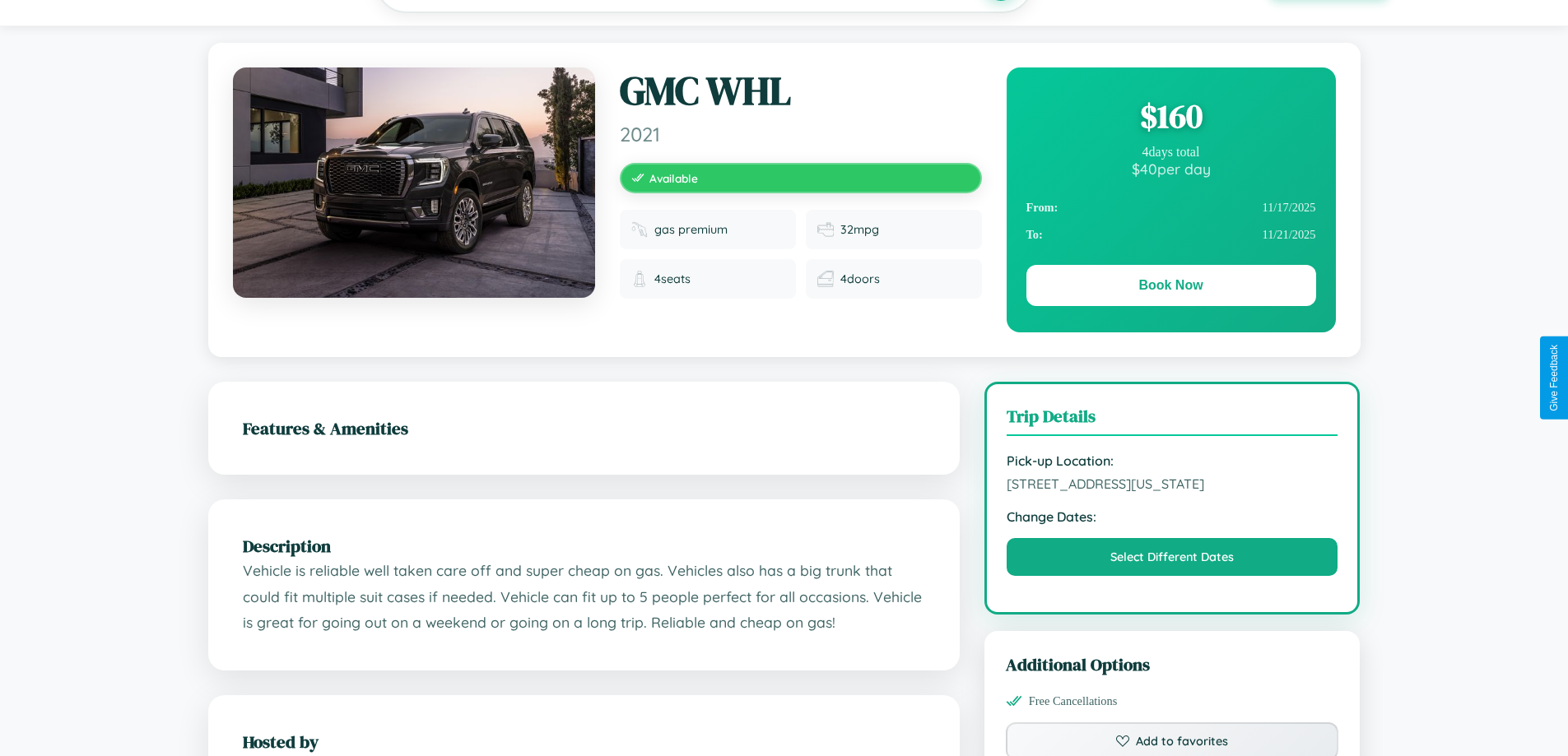
scroll to position [557, 0]
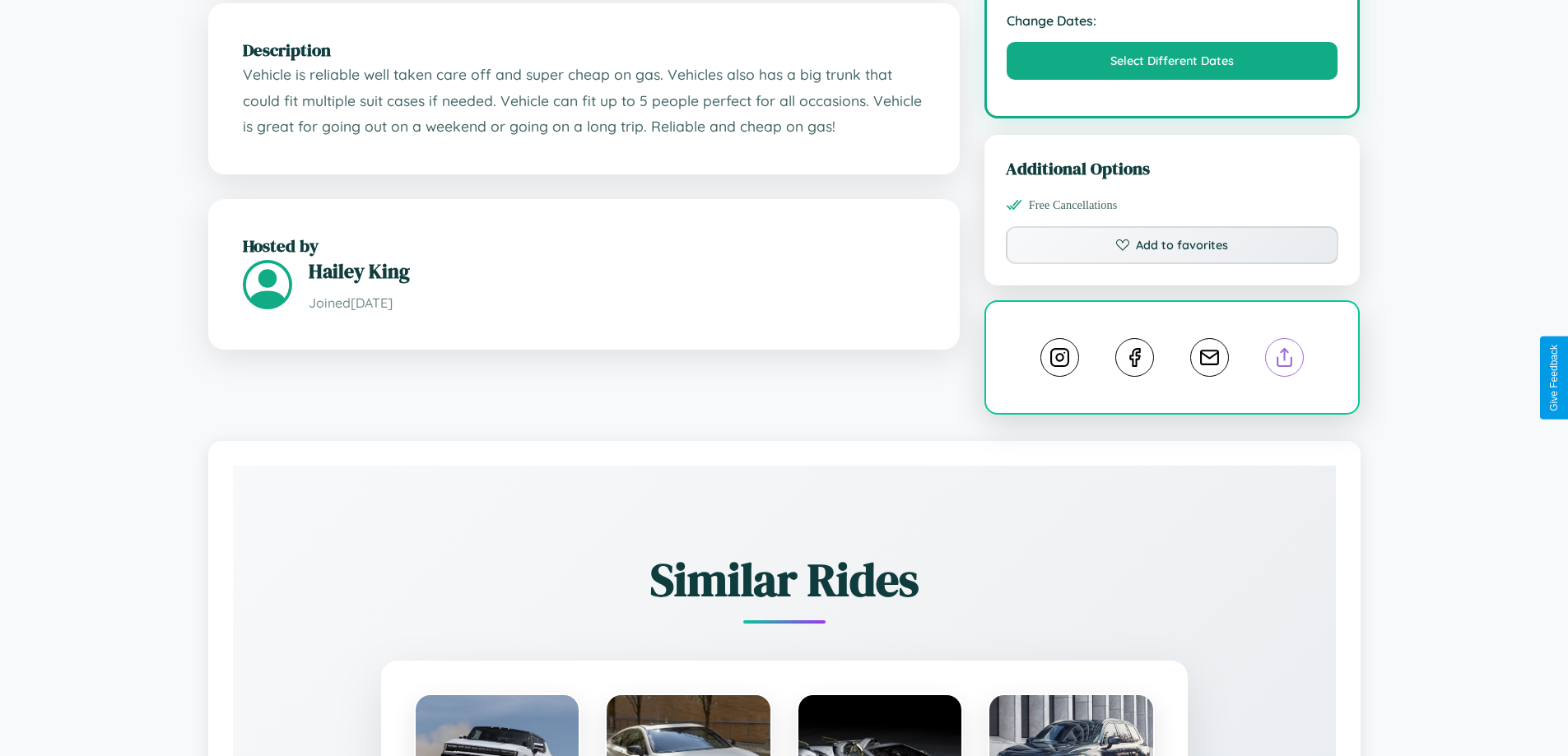
click at [1285, 360] on line at bounding box center [1285, 354] width 0 height 11
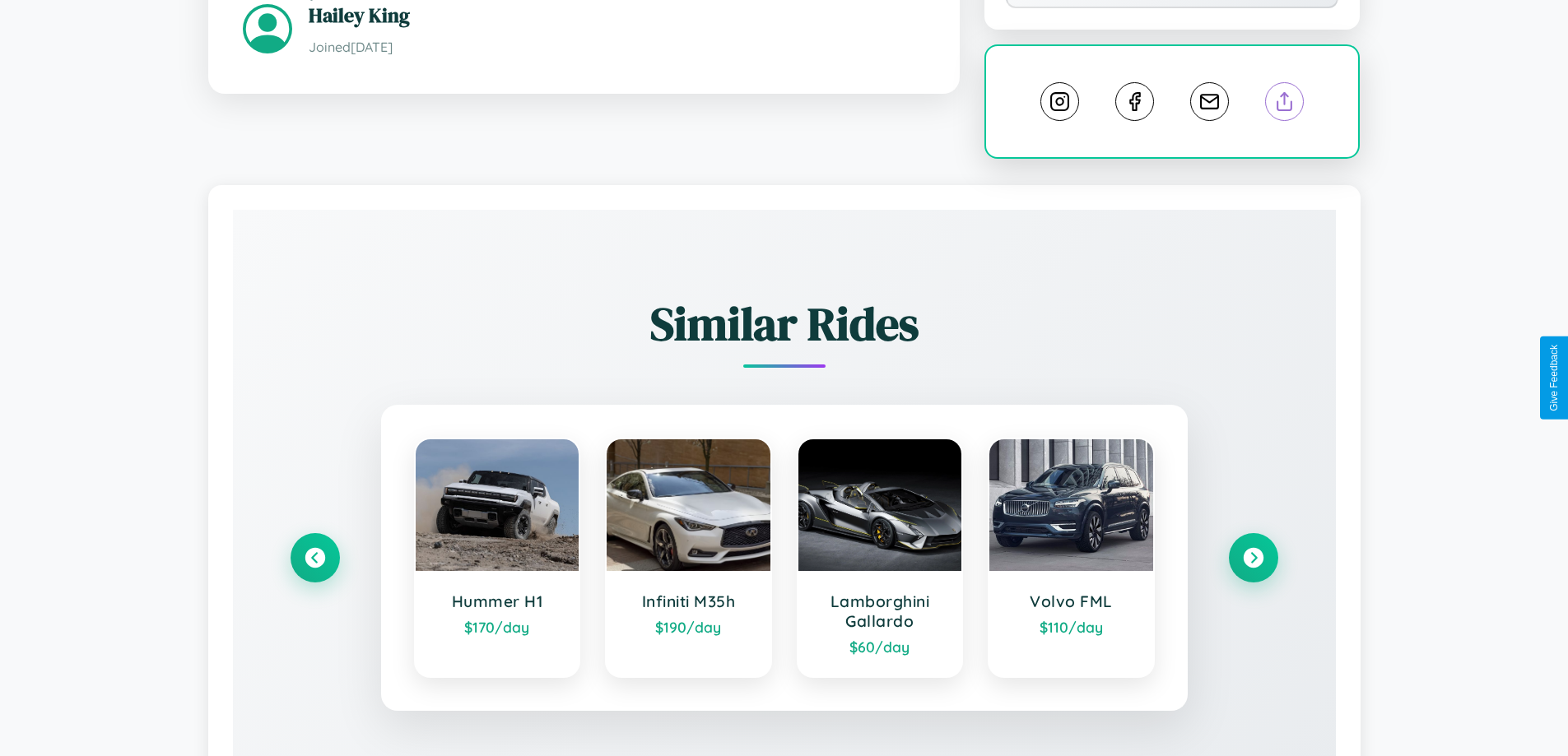
scroll to position [932, 0]
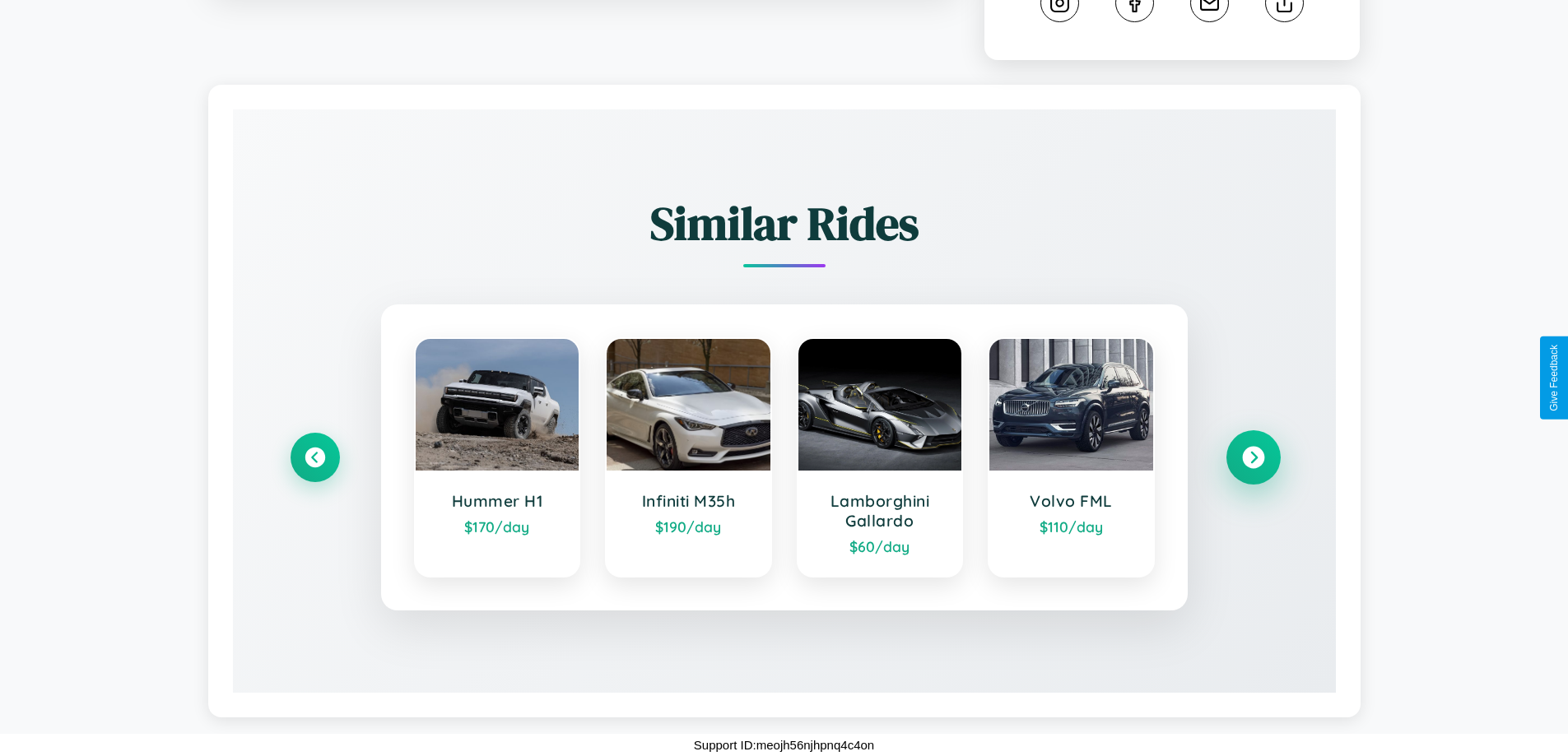
click at [1253, 458] on icon at bounding box center [1252, 458] width 22 height 22
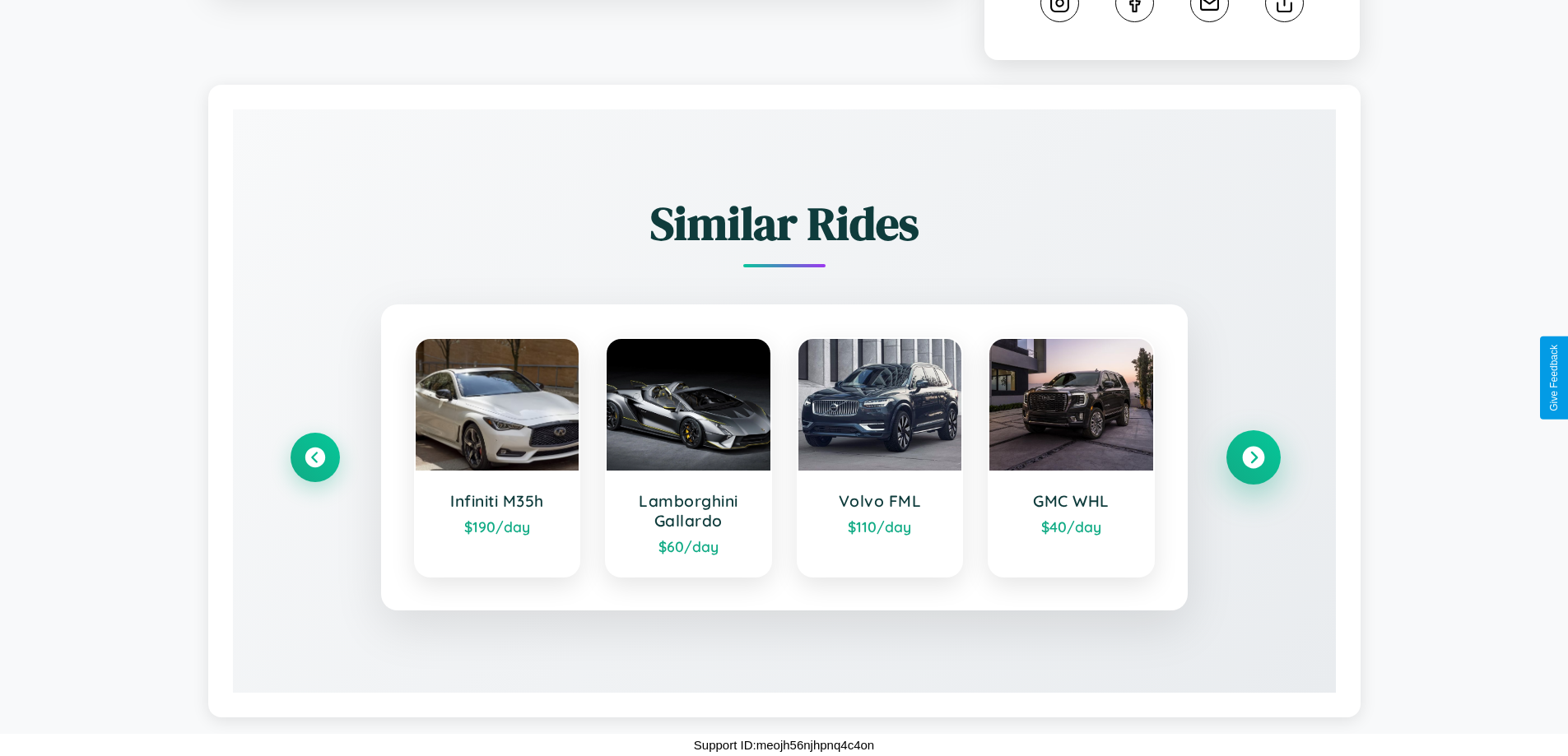
click at [1253, 458] on icon at bounding box center [1252, 458] width 22 height 22
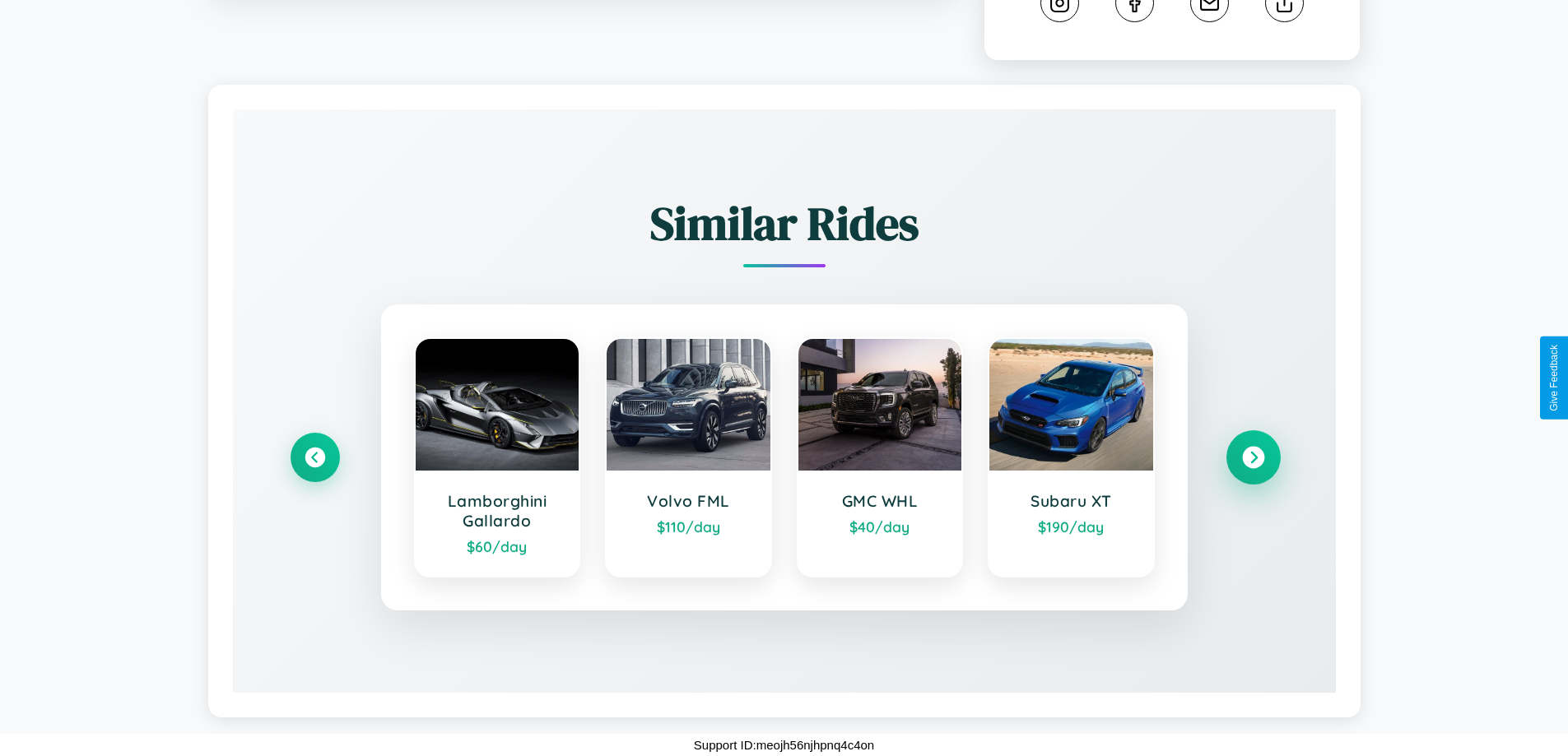
click at [1253, 458] on icon at bounding box center [1252, 458] width 22 height 22
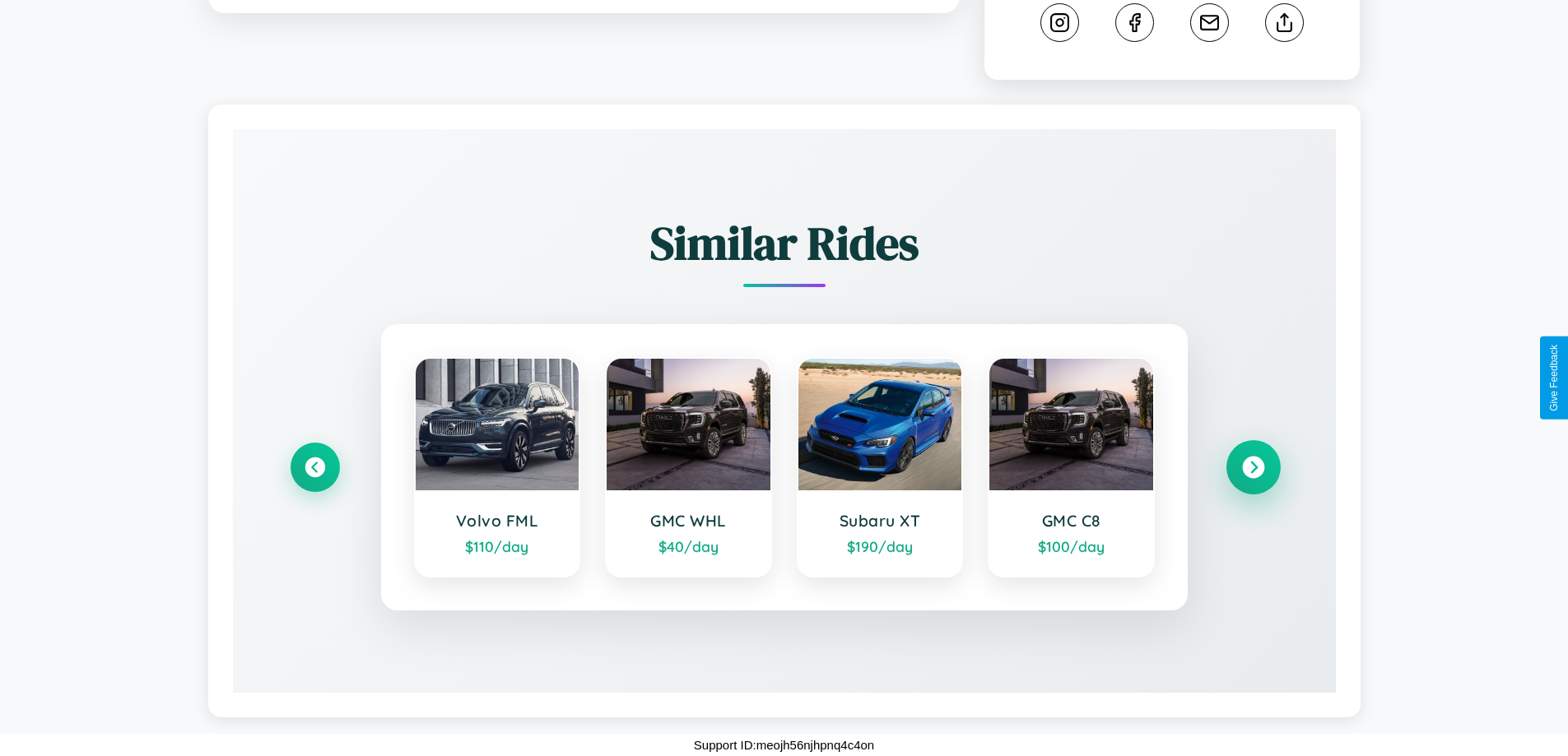
scroll to position [913, 0]
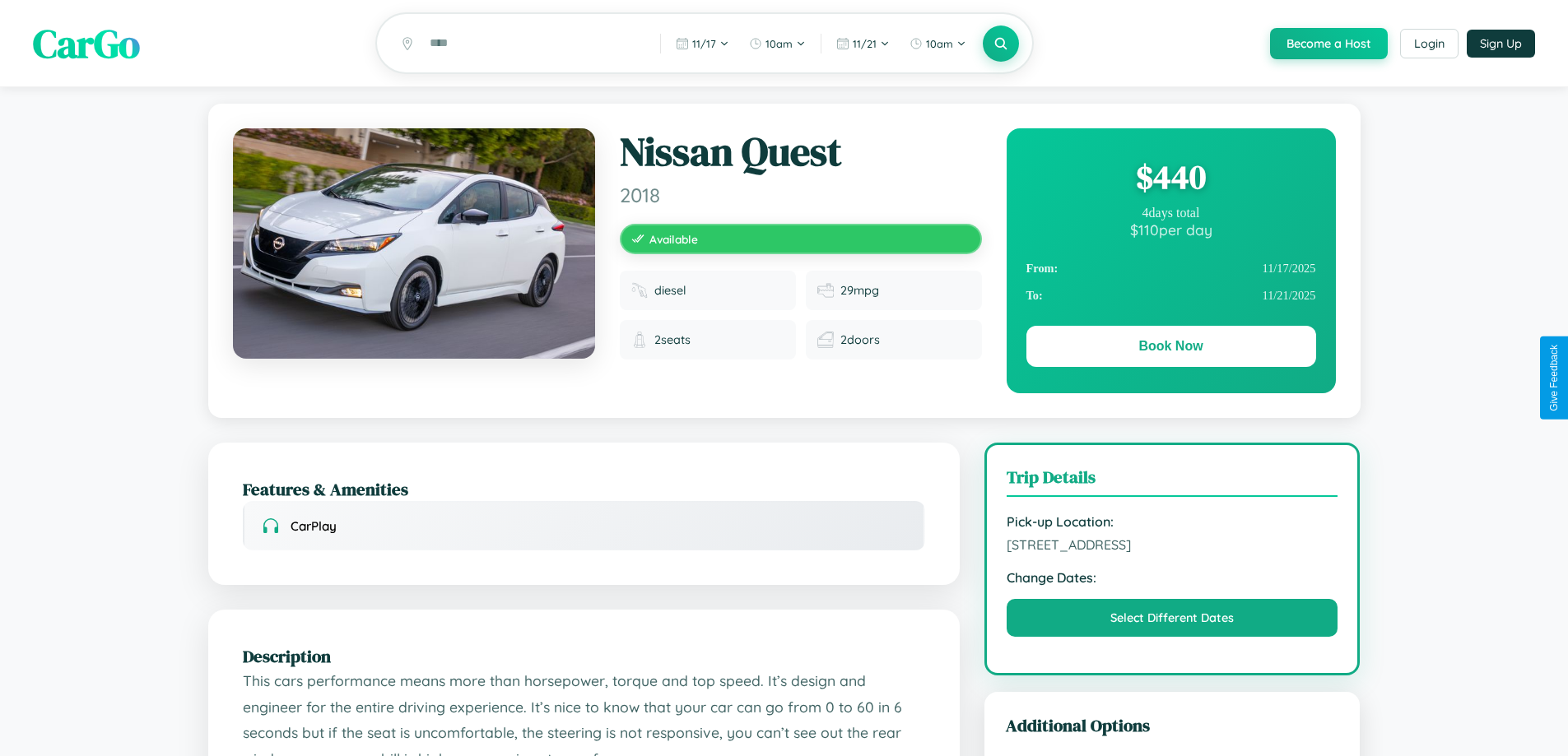
scroll to position [540, 0]
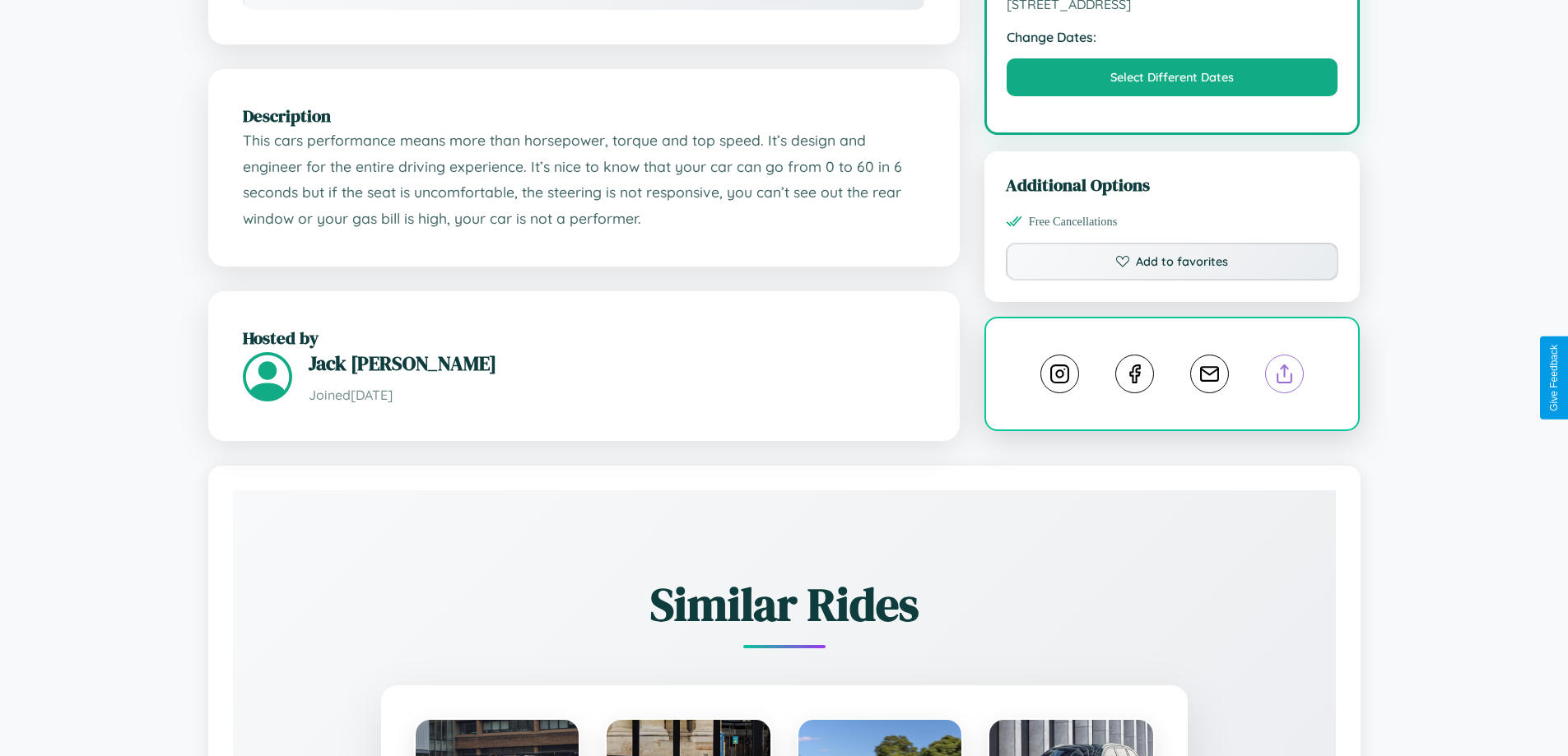
click at [1285, 377] on line at bounding box center [1285, 371] width 0 height 11
